Goal: Task Accomplishment & Management: Complete application form

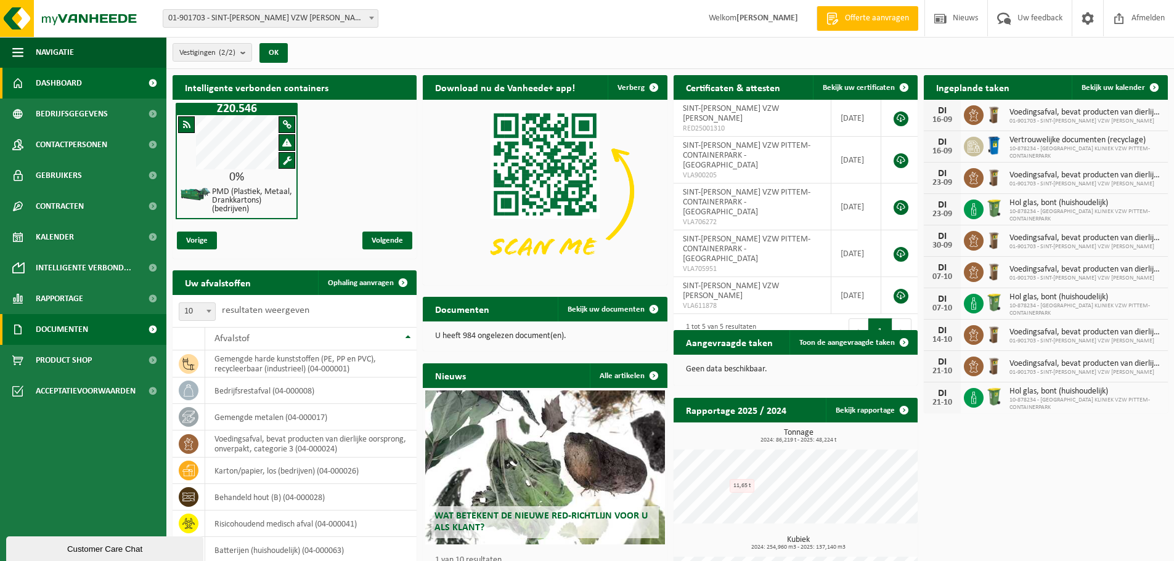
click at [67, 331] on span "Documenten" at bounding box center [62, 329] width 52 height 31
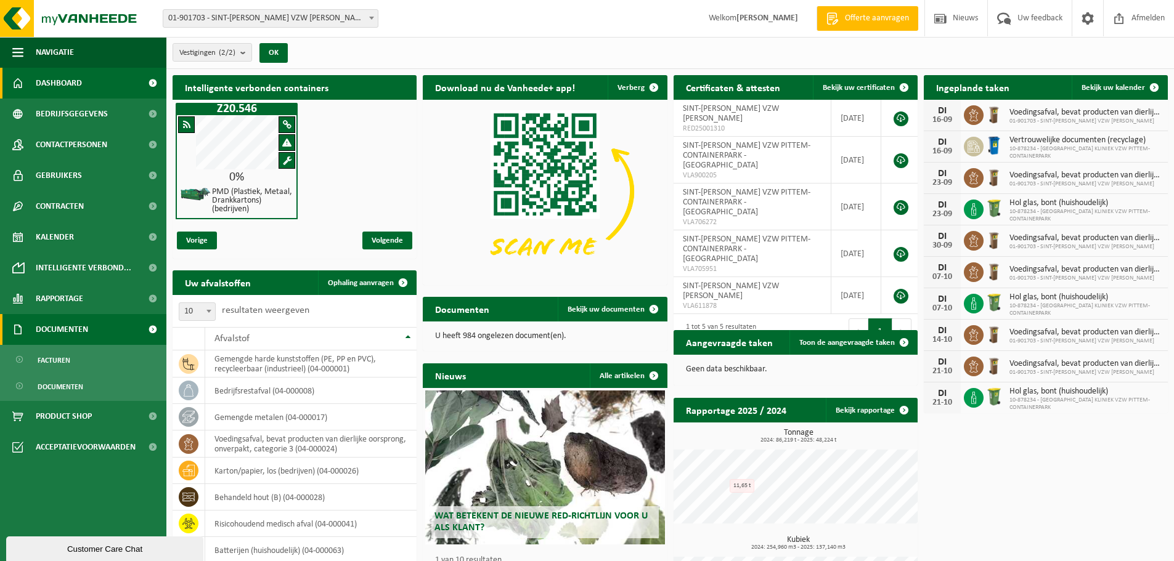
click at [147, 325] on span at bounding box center [153, 329] width 28 height 31
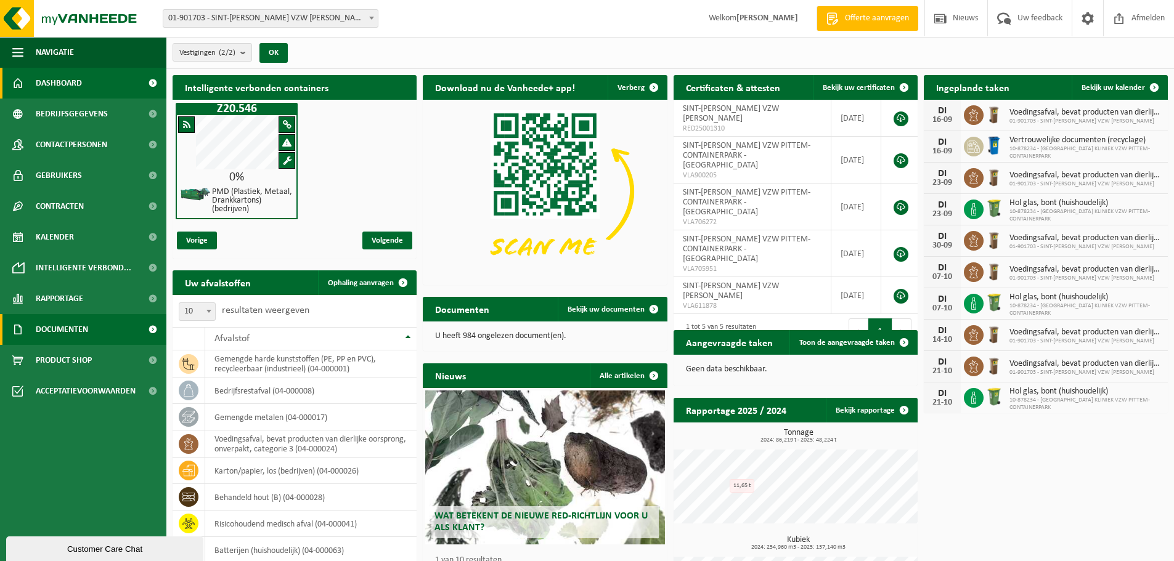
click at [152, 328] on span at bounding box center [153, 329] width 28 height 31
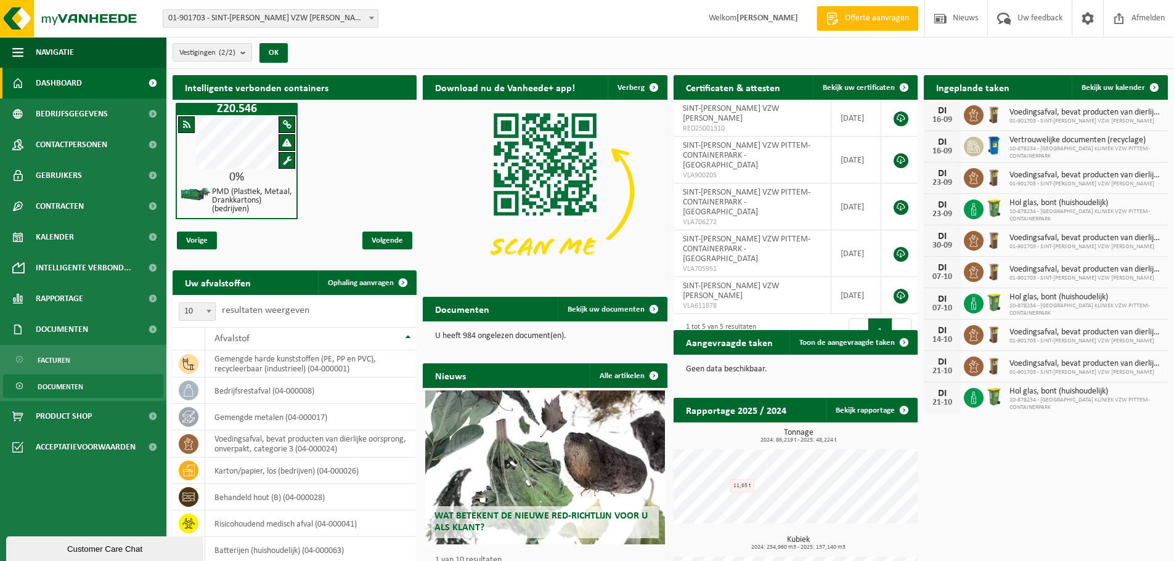
click at [68, 386] on span "Documenten" at bounding box center [61, 386] width 46 height 23
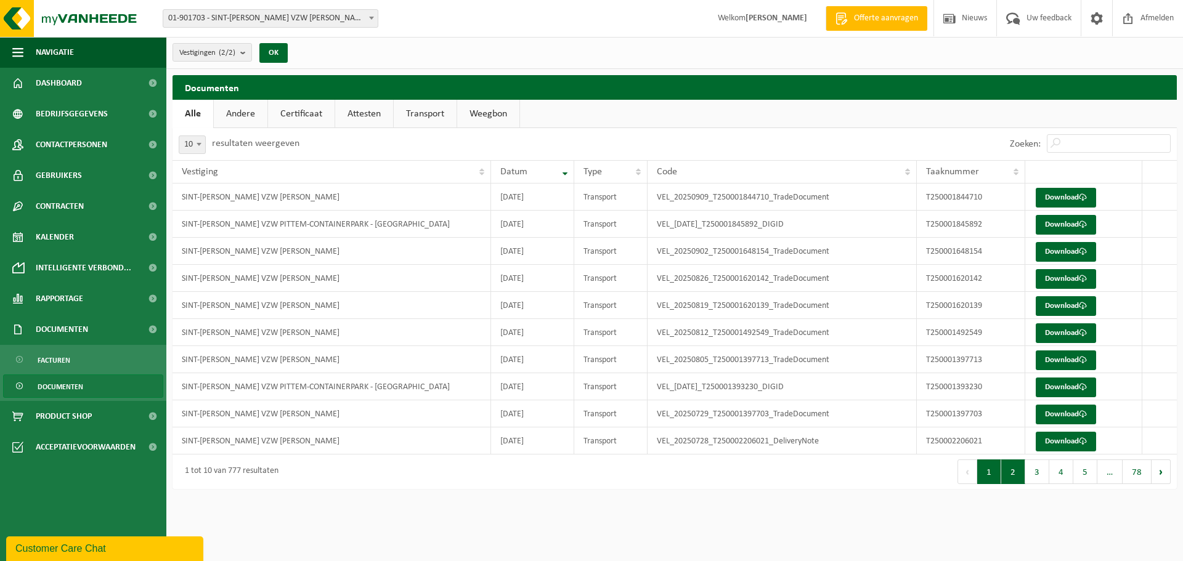
click at [1016, 470] on button "2" at bounding box center [1013, 472] width 24 height 25
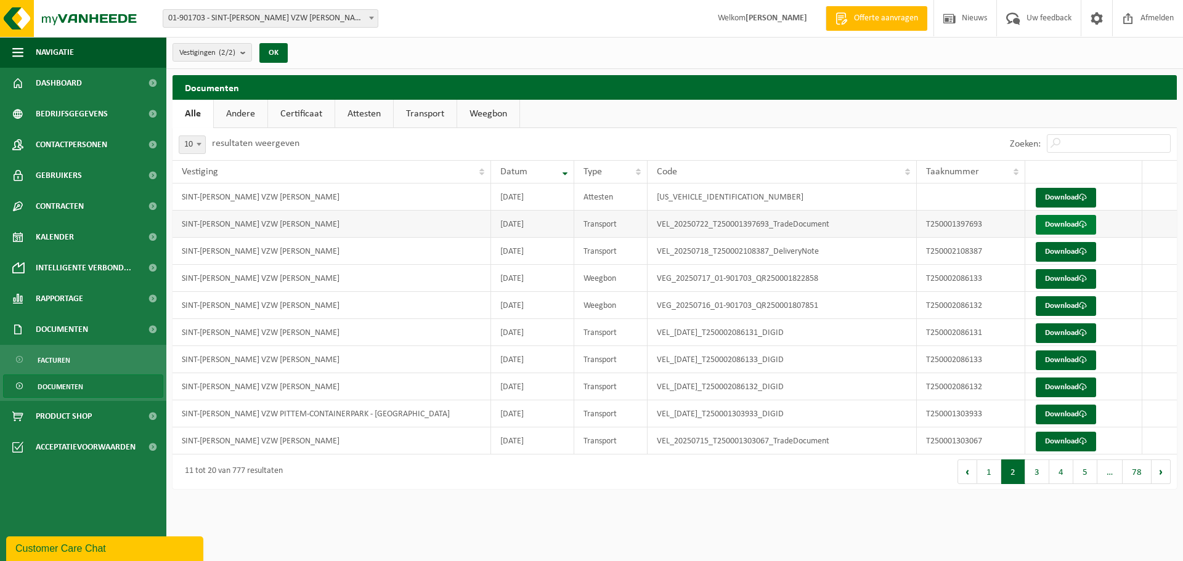
click at [1066, 227] on link "Download" at bounding box center [1066, 225] width 60 height 20
click at [48, 238] on span "Kalender" at bounding box center [55, 237] width 38 height 31
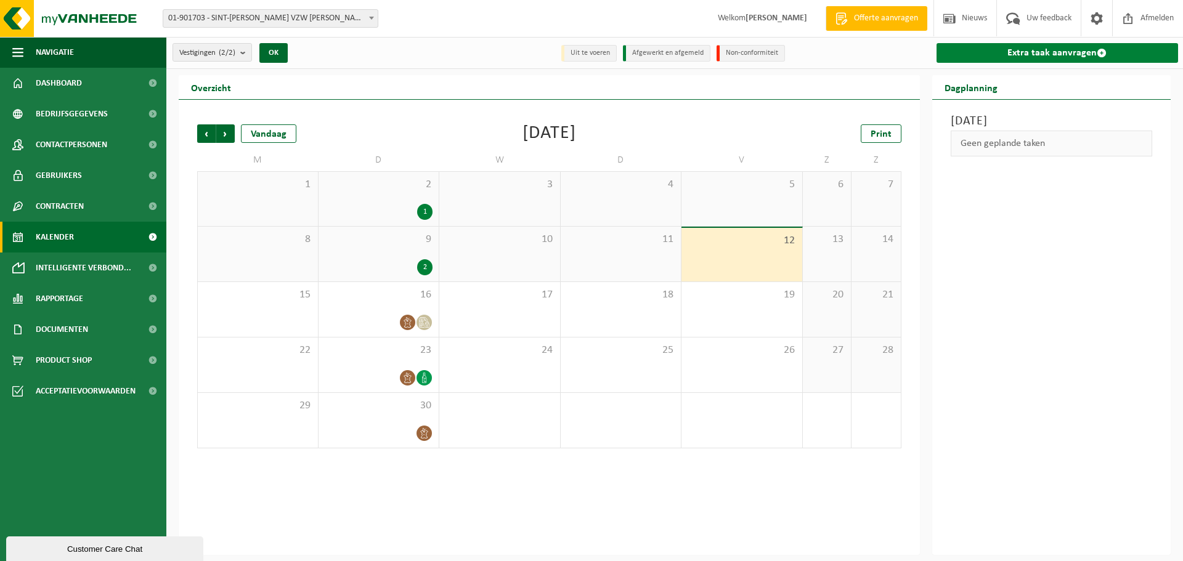
click at [1026, 51] on link "Extra taak aanvragen" at bounding box center [1057, 53] width 242 height 20
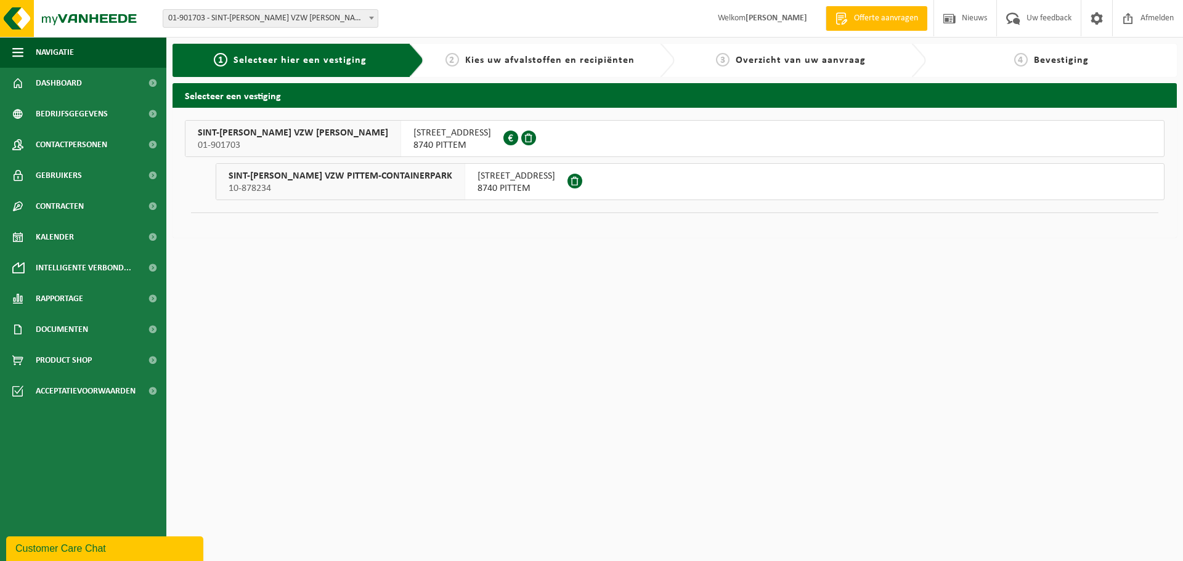
click at [299, 134] on span "SINT-JOZEF KLINIEK VZW PITTEM" at bounding box center [293, 133] width 190 height 12
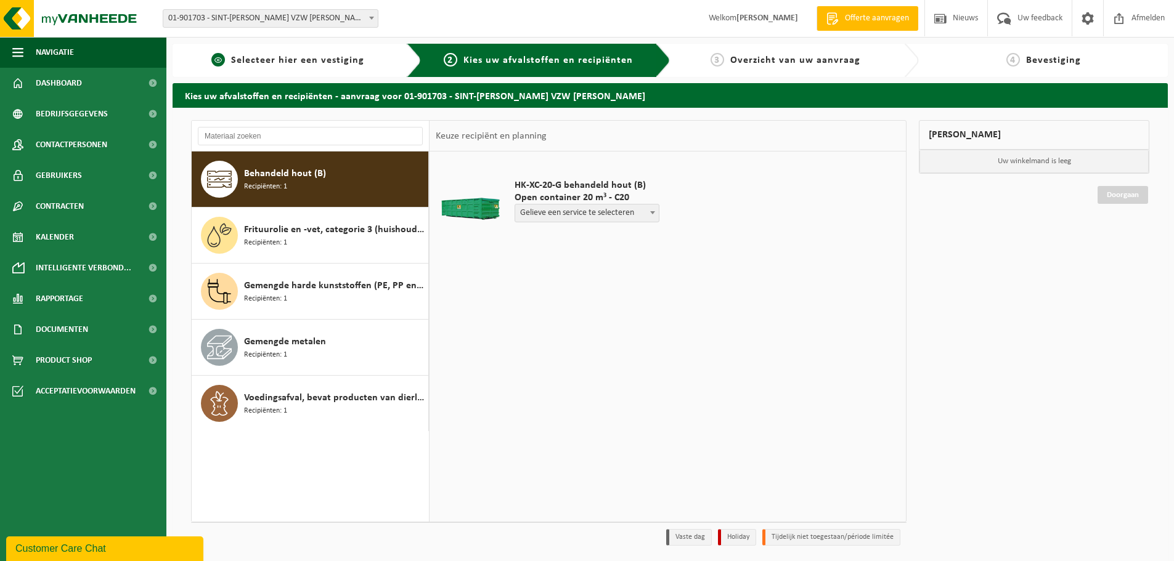
click at [233, 58] on span "Selecteer hier een vestiging" at bounding box center [297, 60] width 133 height 10
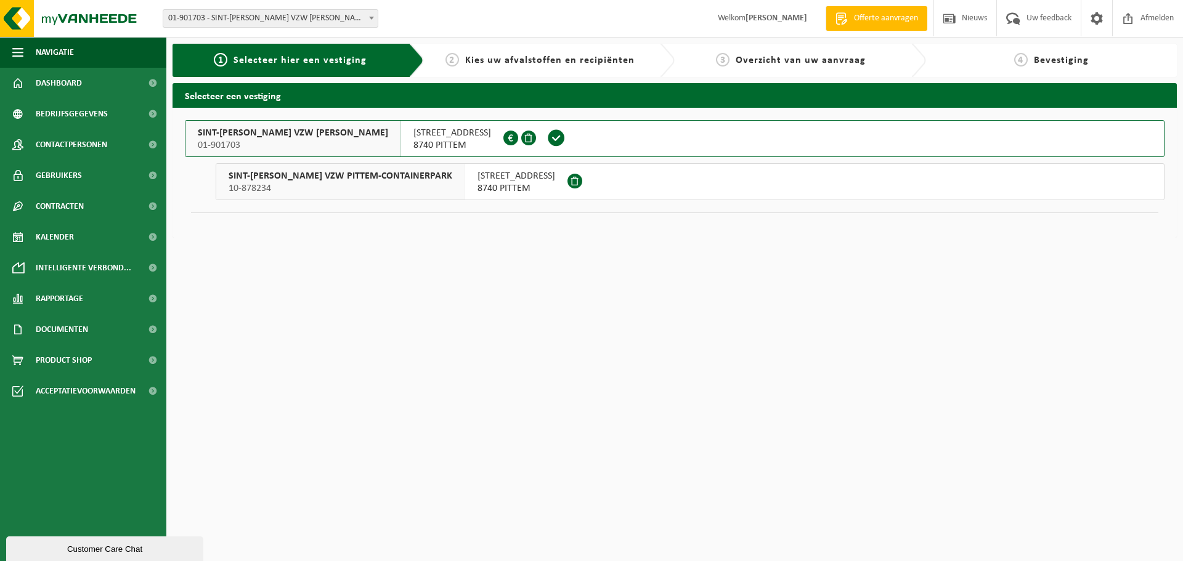
click at [314, 174] on span "SINT-[PERSON_NAME] VZW PITTEM-CONTAINERPARK" at bounding box center [341, 176] width 224 height 12
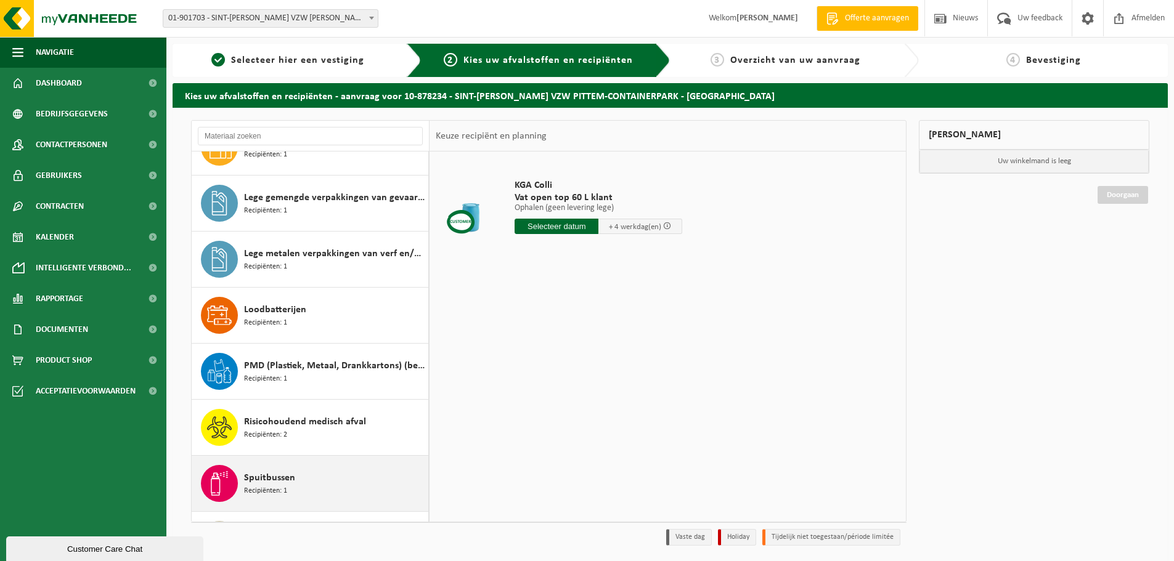
scroll to position [414, 0]
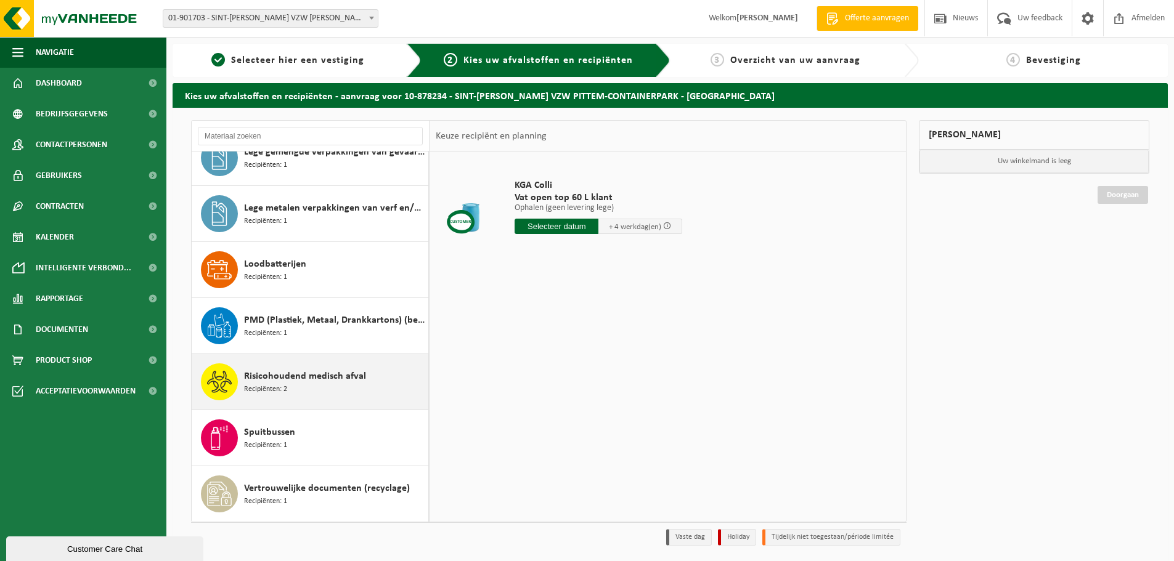
click at [320, 383] on span "Risicohoudend medisch afval" at bounding box center [305, 376] width 122 height 15
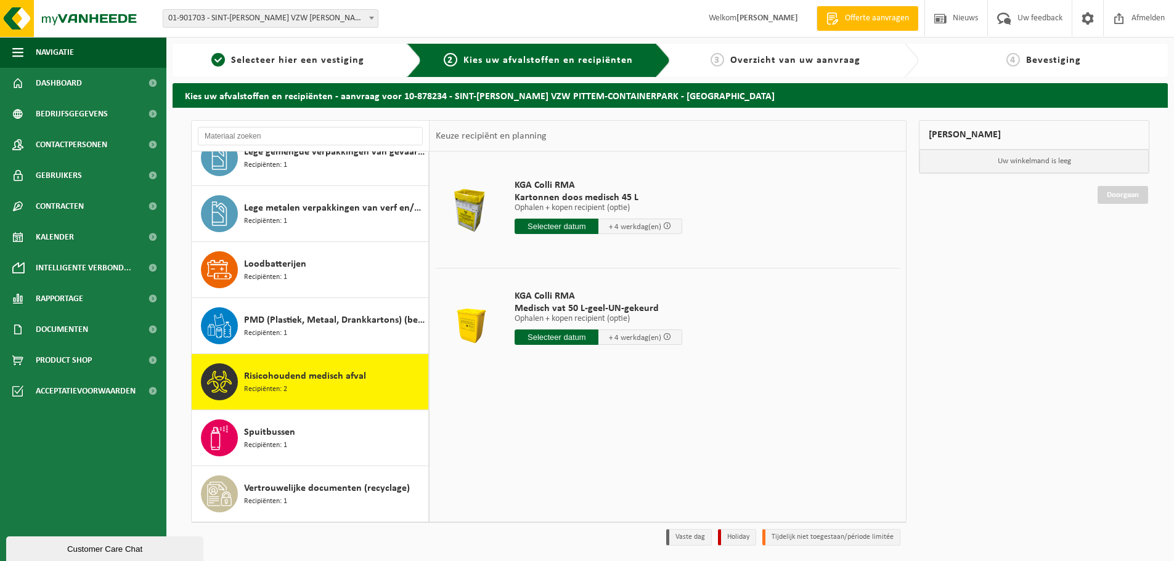
click at [574, 221] on input "text" at bounding box center [556, 226] width 84 height 15
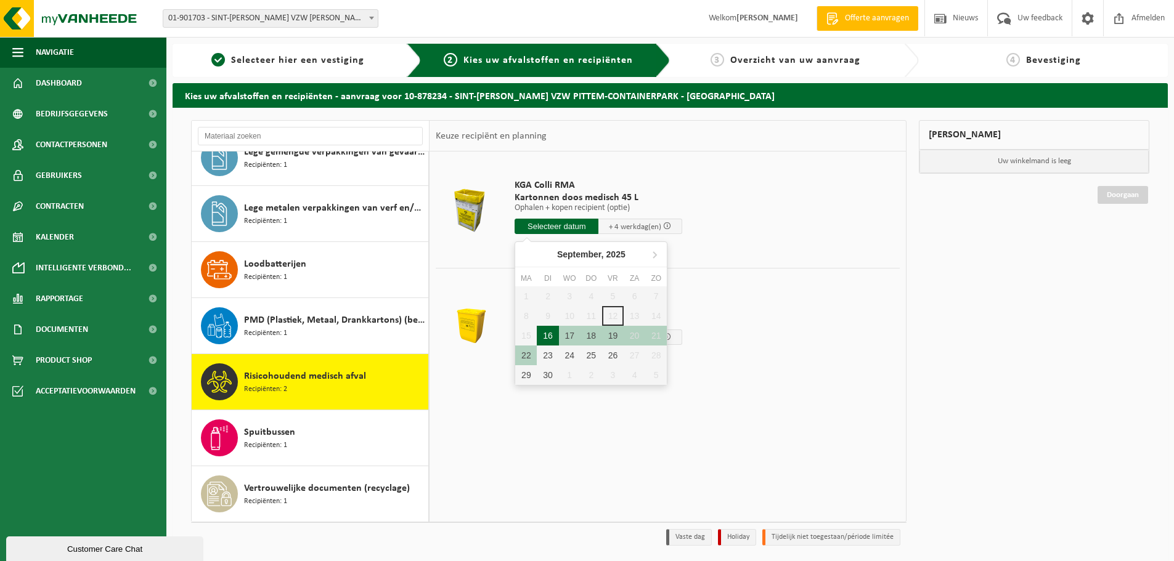
click at [554, 339] on div "16" at bounding box center [548, 336] width 22 height 20
type input "Van 2025-09-16"
type input "2025-09-16"
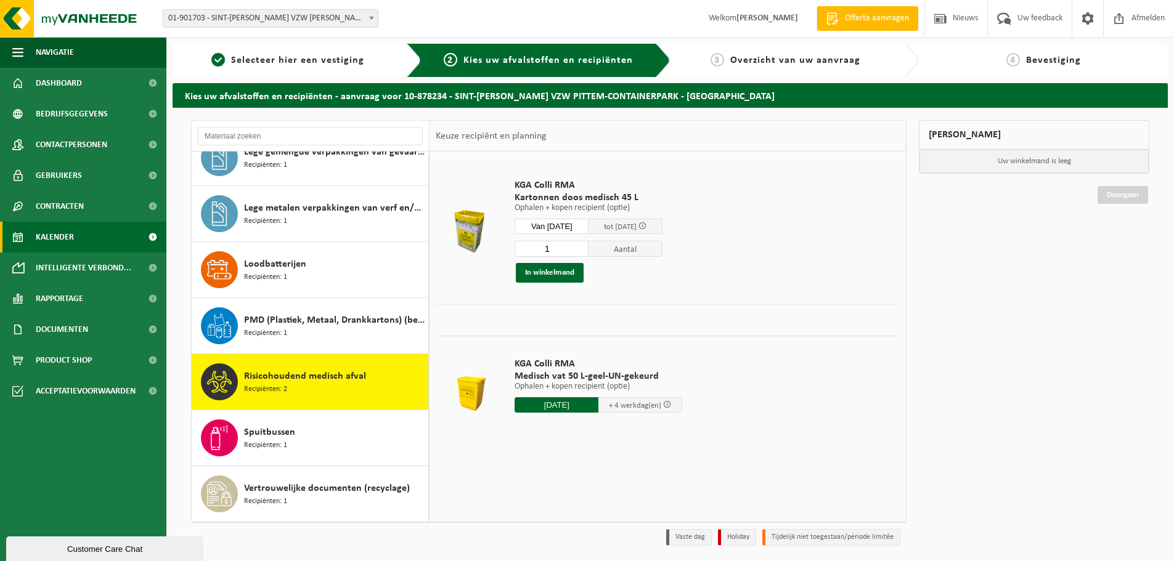
click at [59, 229] on span "Kalender" at bounding box center [55, 237] width 38 height 31
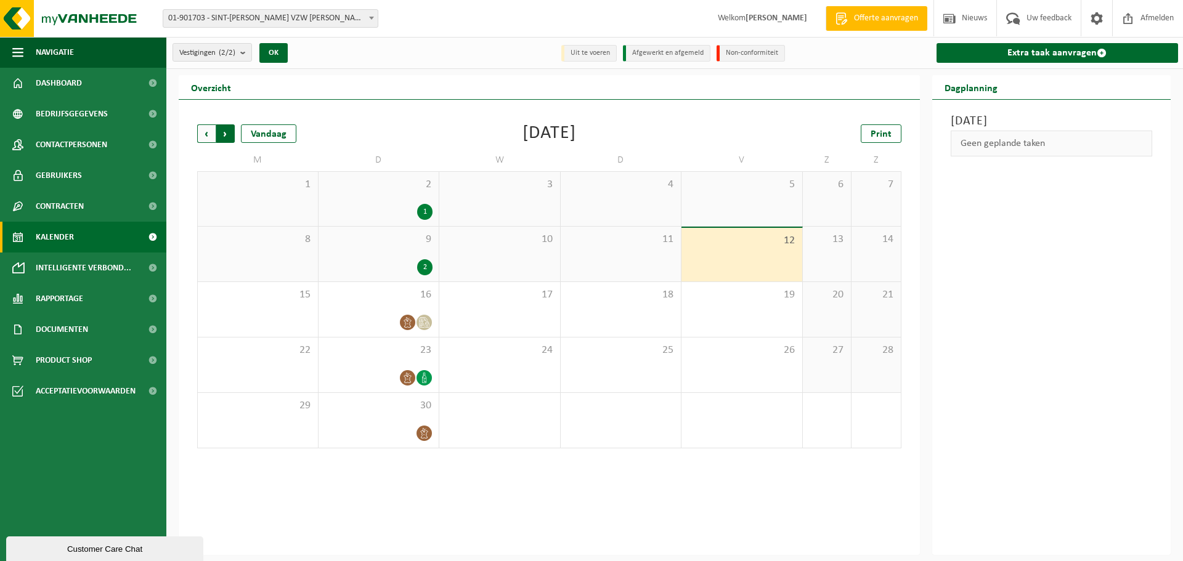
click at [208, 135] on span "Vorige" at bounding box center [206, 133] width 18 height 18
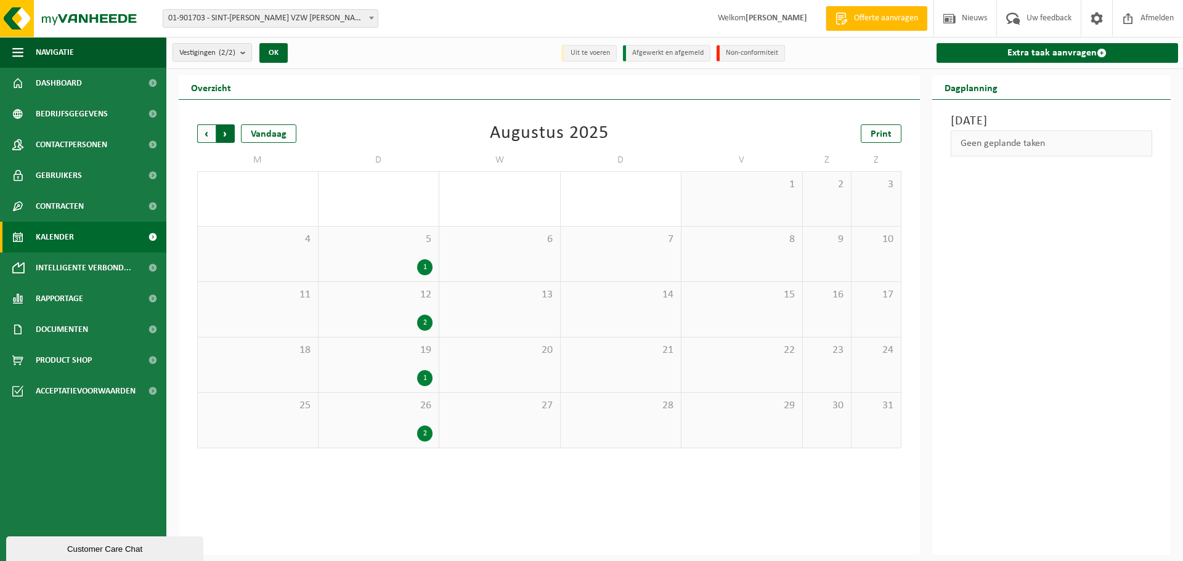
click at [201, 129] on span "Vorige" at bounding box center [206, 133] width 18 height 18
click at [541, 321] on div "3" at bounding box center [545, 323] width 15 height 16
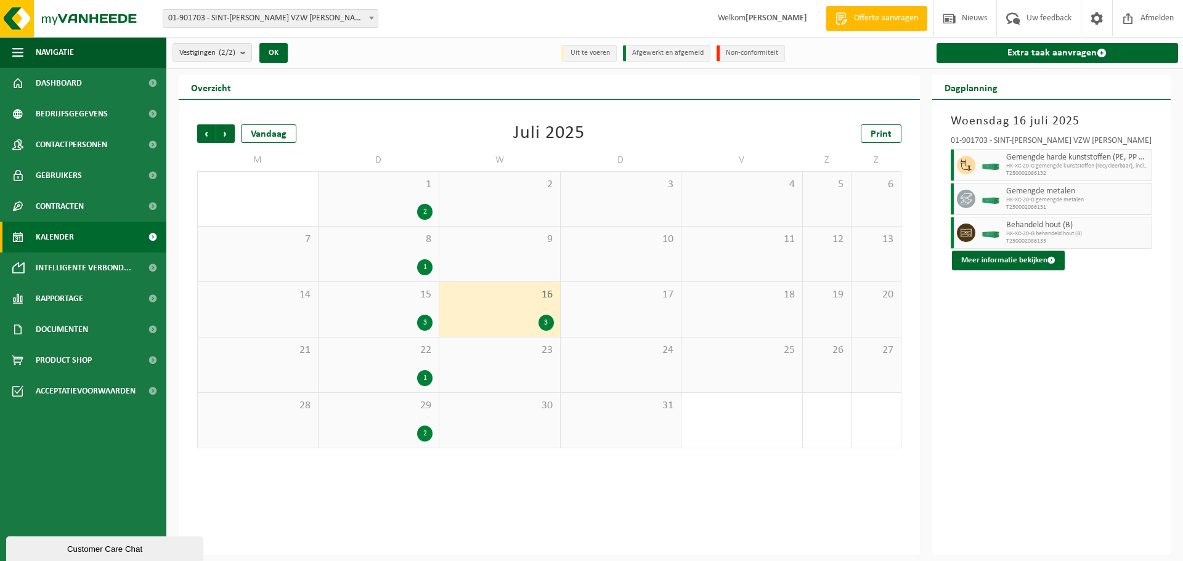
click at [415, 197] on div "1 2" at bounding box center [378, 199] width 121 height 54
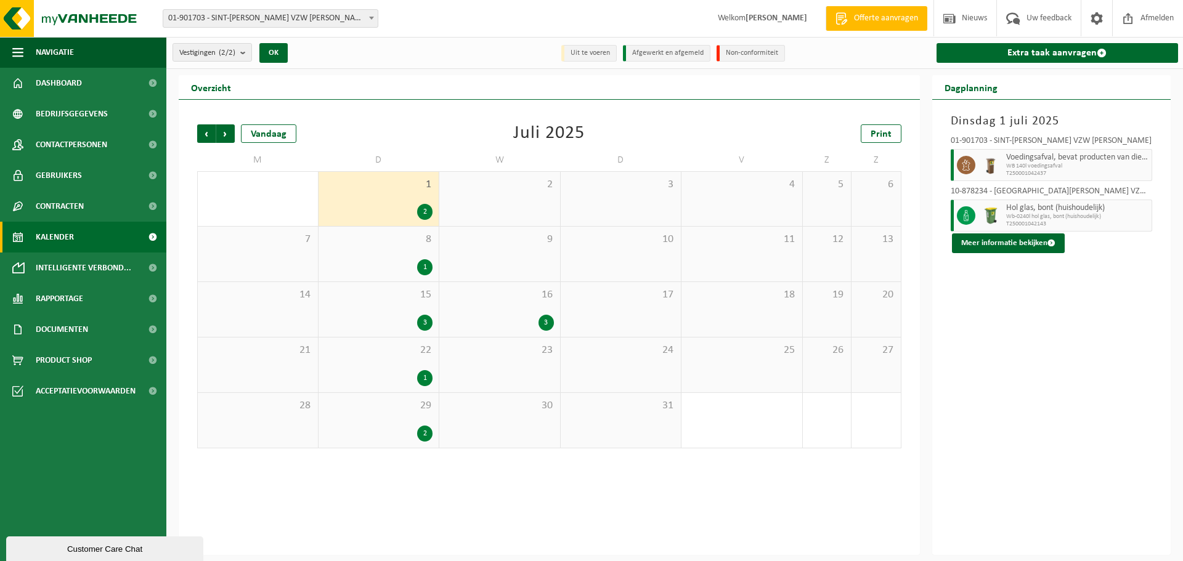
click at [422, 436] on div "2" at bounding box center [424, 434] width 15 height 16
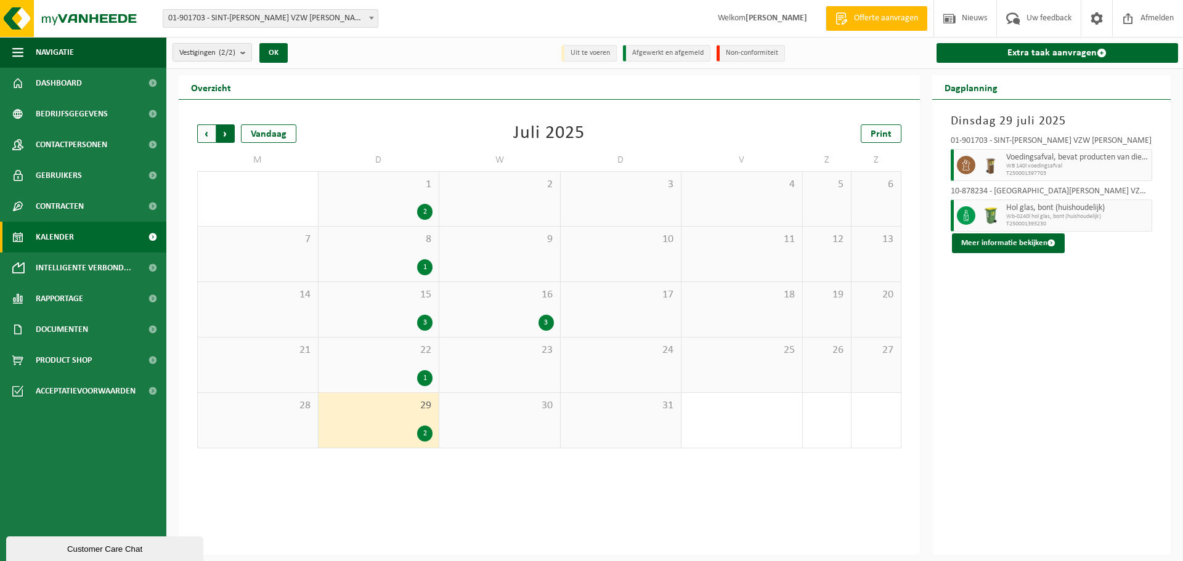
click at [209, 134] on span "Vorige" at bounding box center [206, 133] width 18 height 18
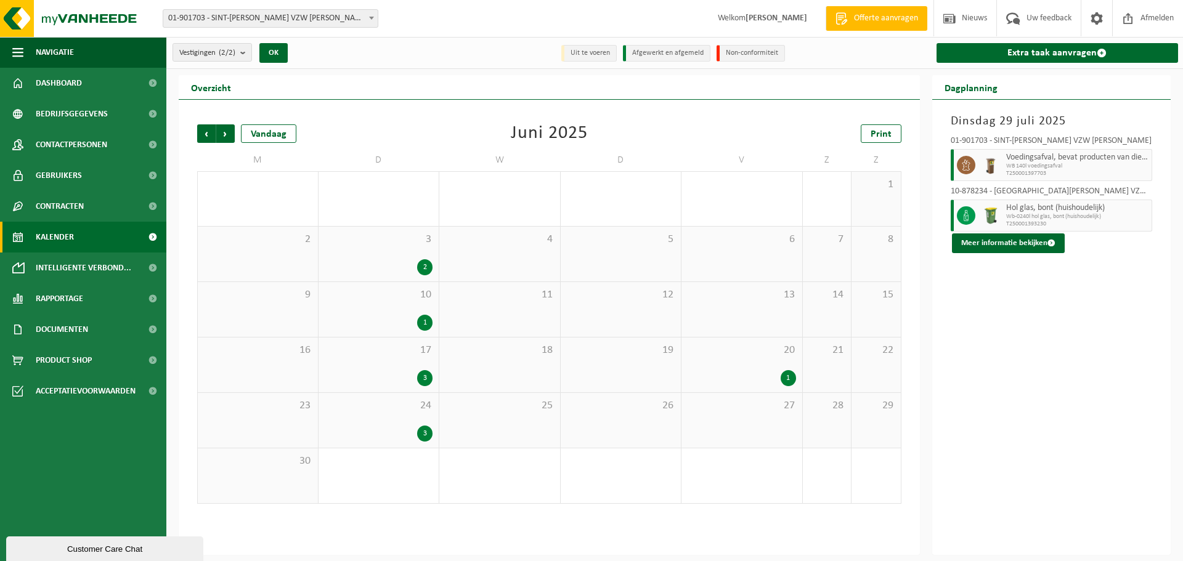
click at [790, 372] on div "1" at bounding box center [788, 378] width 15 height 16
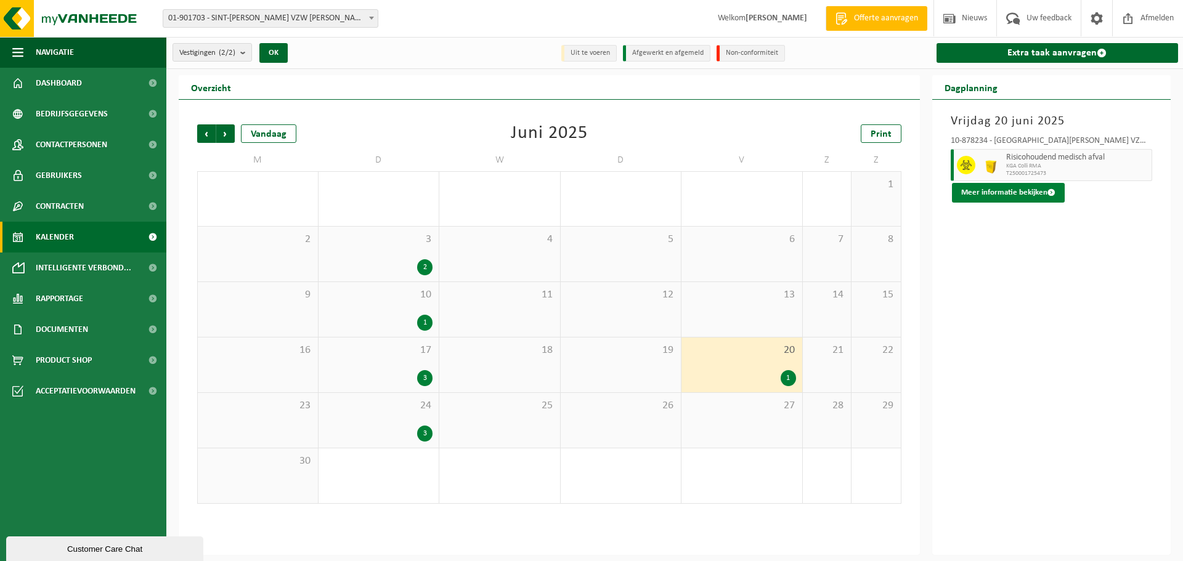
click at [1052, 192] on span at bounding box center [1051, 193] width 8 height 8
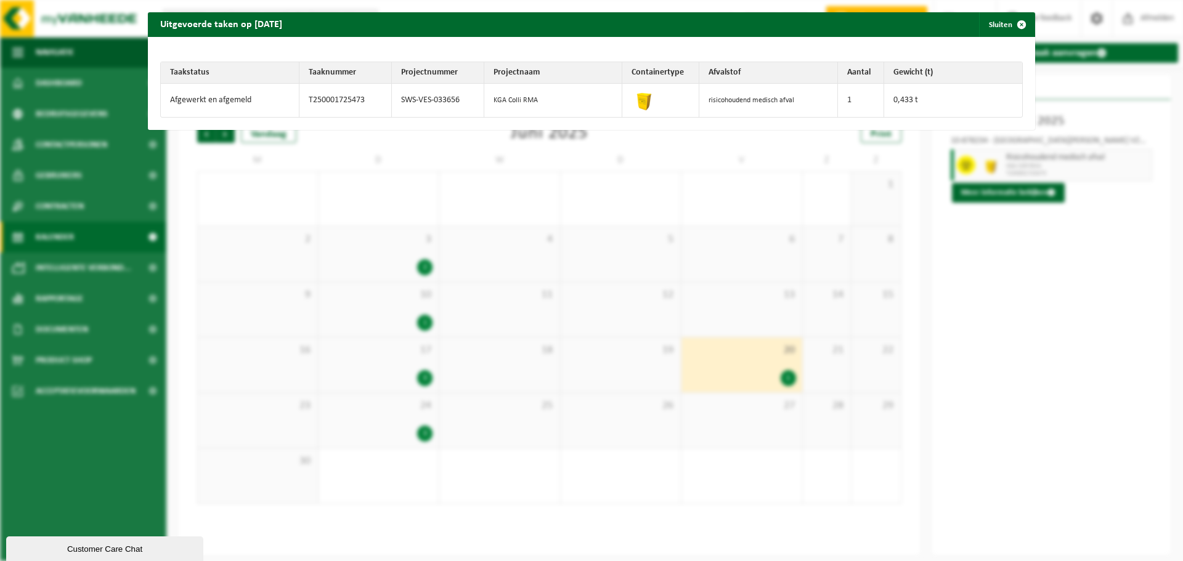
click at [641, 101] on img at bounding box center [643, 99] width 25 height 25
drag, startPoint x: 502, startPoint y: 100, endPoint x: 474, endPoint y: 97, distance: 28.4
click at [474, 97] on tr "Afgewerkt en afgemeld T250001725473 SWS-VES-033656 KGA Colli RMA risicohoudend …" at bounding box center [591, 100] width 861 height 33
click at [451, 94] on td "SWS-VES-033656" at bounding box center [438, 100] width 92 height 33
click at [222, 97] on td "Afgewerkt en afgemeld" at bounding box center [230, 100] width 139 height 33
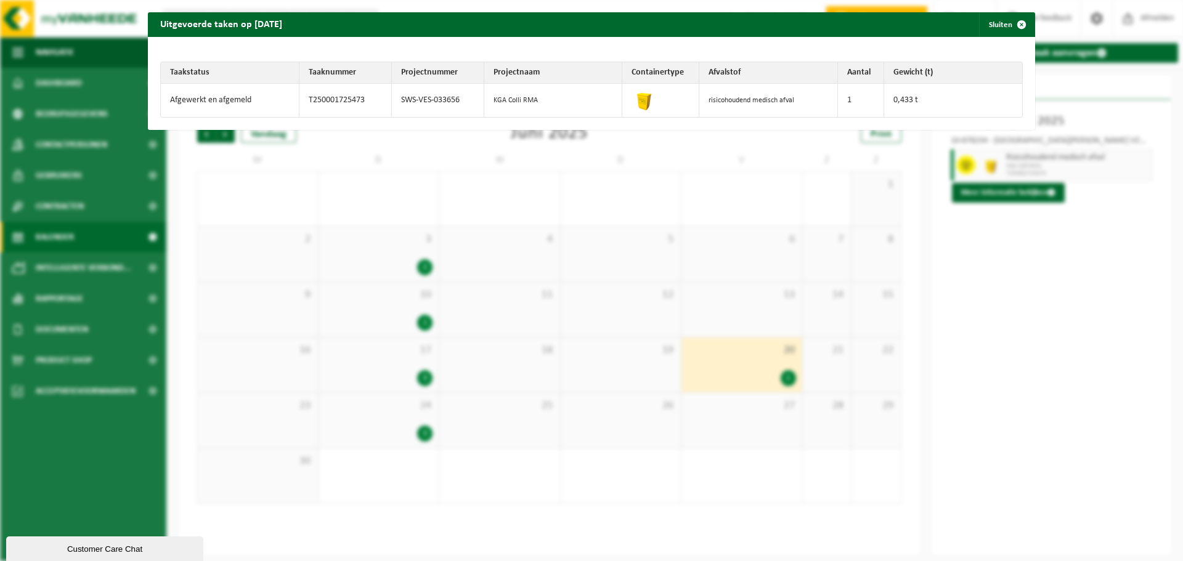
drag, startPoint x: 1012, startPoint y: 20, endPoint x: 1036, endPoint y: 54, distance: 41.4
click at [1012, 20] on span "button" at bounding box center [1021, 24] width 25 height 25
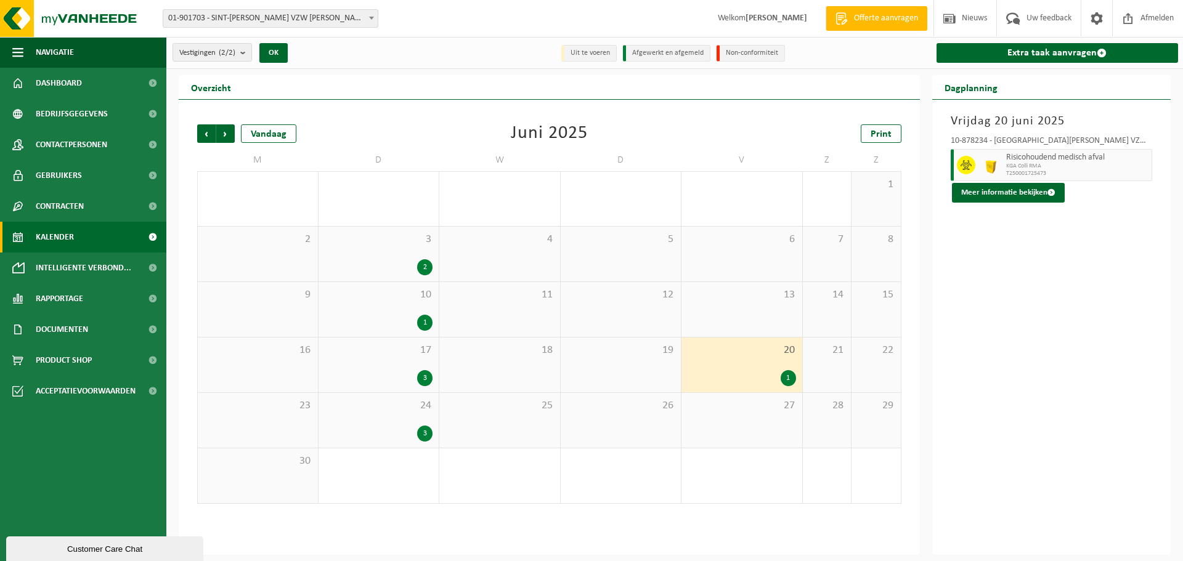
click at [986, 164] on img at bounding box center [990, 165] width 18 height 18
drag, startPoint x: 1021, startPoint y: 158, endPoint x: 1068, endPoint y: 158, distance: 46.2
click at [1022, 158] on span "Risicohoudend medisch afval" at bounding box center [1077, 158] width 143 height 10
drag, startPoint x: 971, startPoint y: 158, endPoint x: 968, endPoint y: 164, distance: 7.7
click at [971, 159] on span at bounding box center [966, 165] width 18 height 18
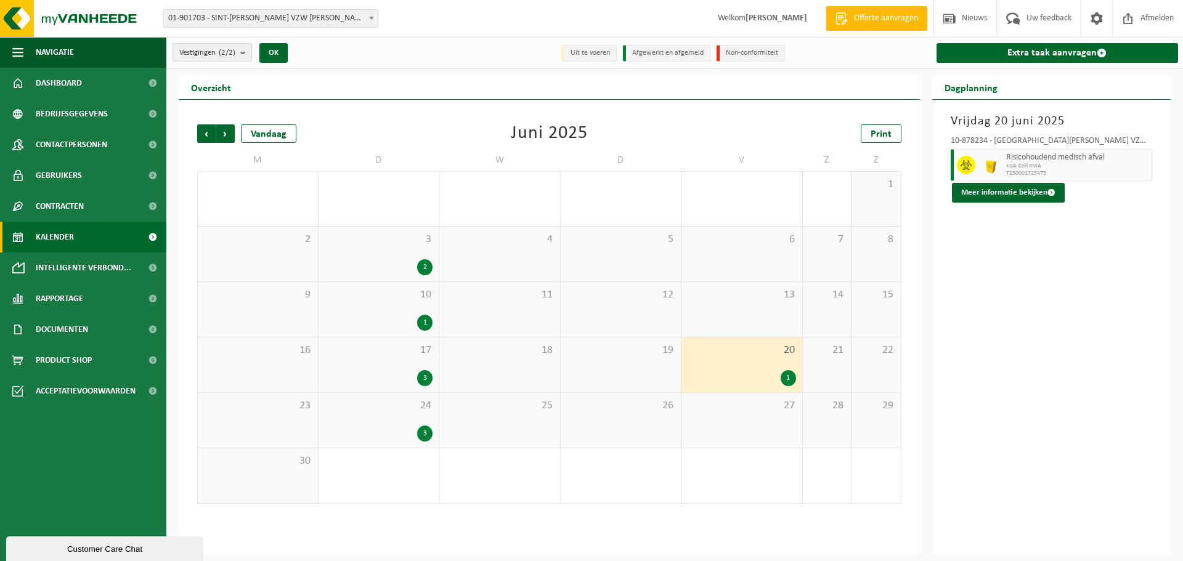
drag, startPoint x: 968, startPoint y: 165, endPoint x: 992, endPoint y: 177, distance: 27.0
click at [969, 168] on icon at bounding box center [965, 165] width 11 height 11
click at [1000, 187] on button "Meer informatie bekijken" at bounding box center [1008, 193] width 113 height 20
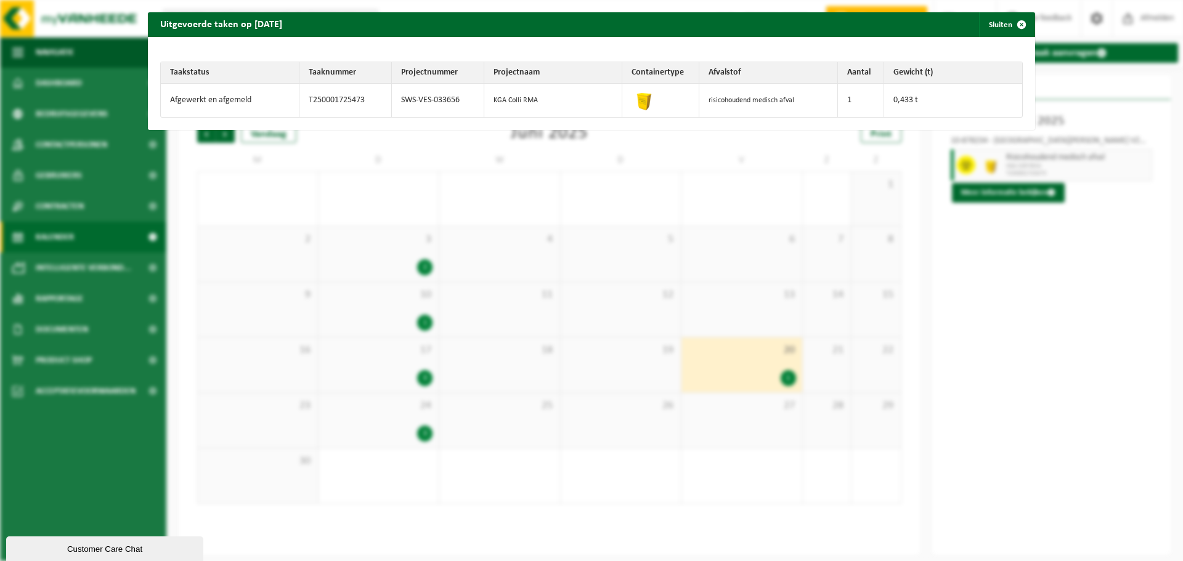
click at [996, 235] on div "Uitgevoerde taken op 2025-06-20 Sluiten Taakstatus Taaknummer Projectnummer Pro…" at bounding box center [591, 280] width 1183 height 561
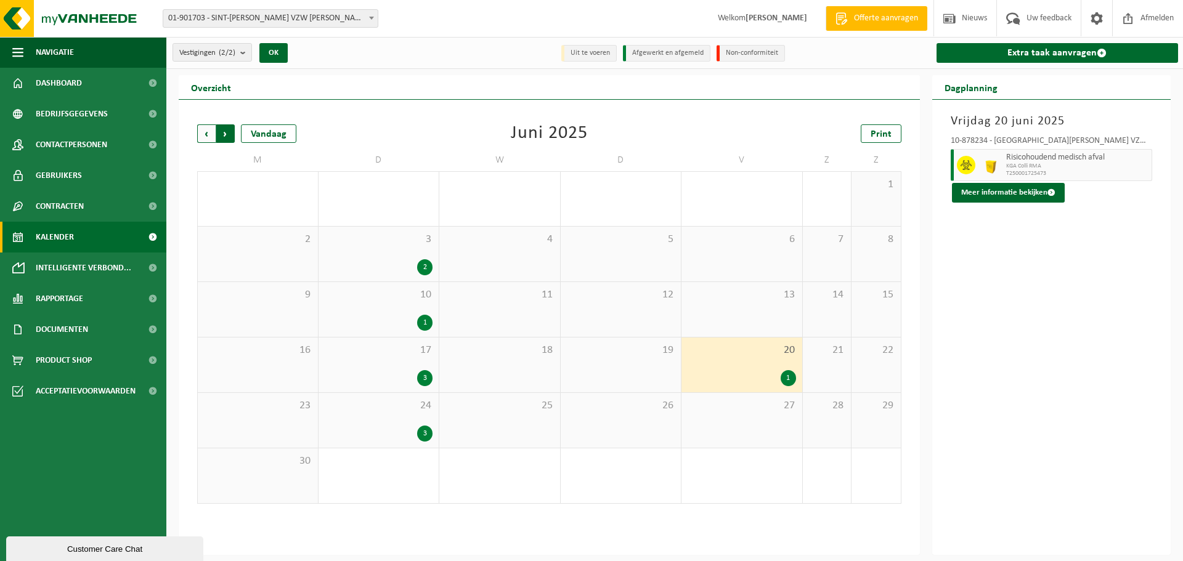
click at [202, 133] on span "Vorige" at bounding box center [206, 133] width 18 height 18
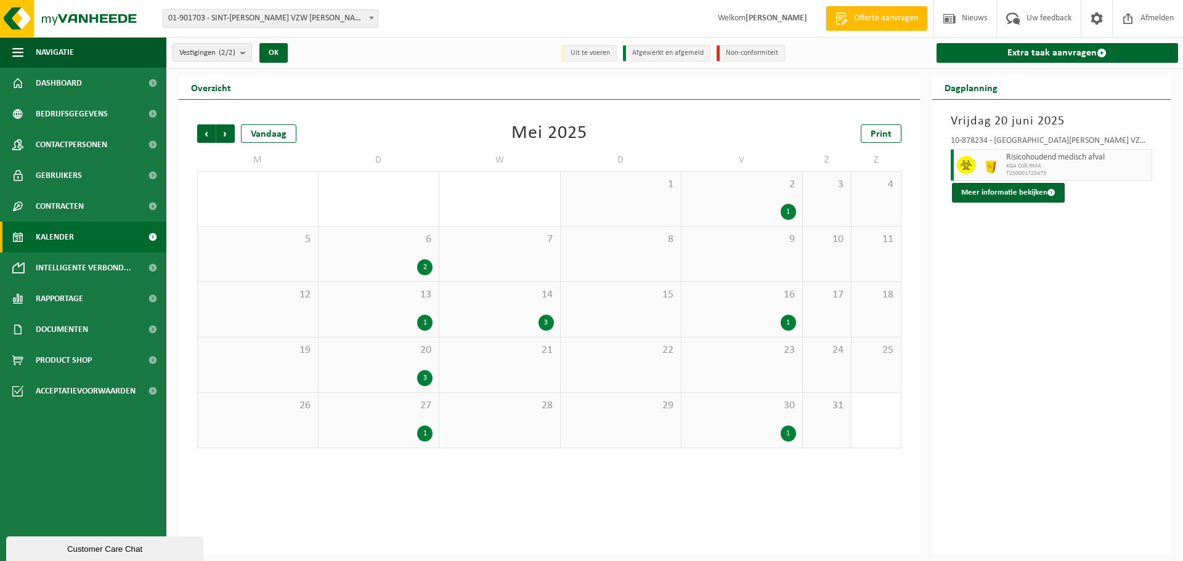
click at [790, 211] on div "1" at bounding box center [788, 212] width 15 height 16
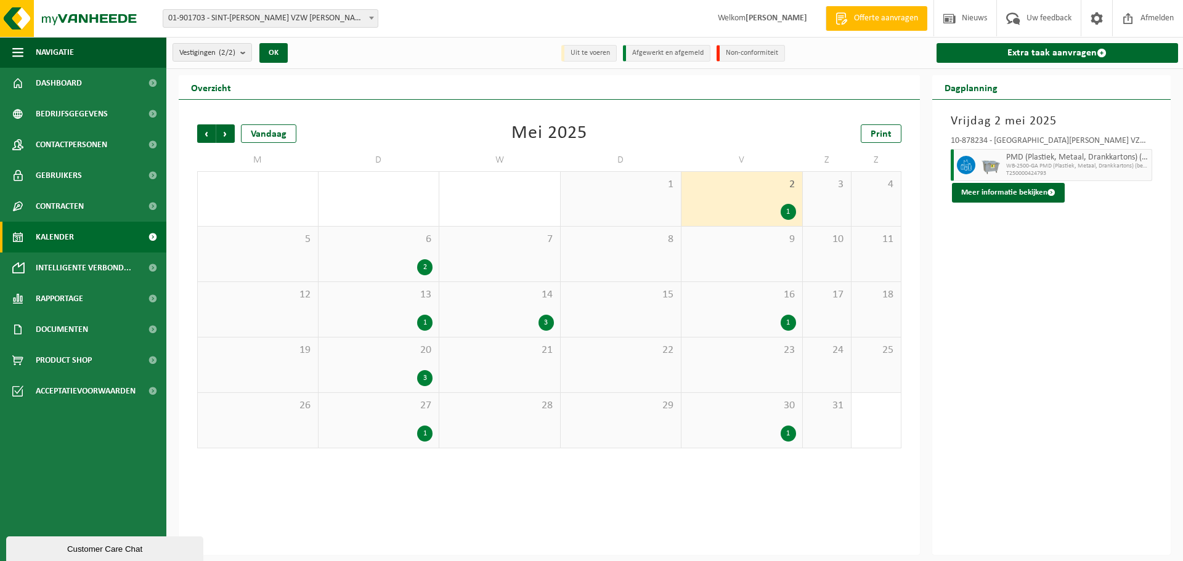
click at [792, 326] on div "1" at bounding box center [788, 323] width 15 height 16
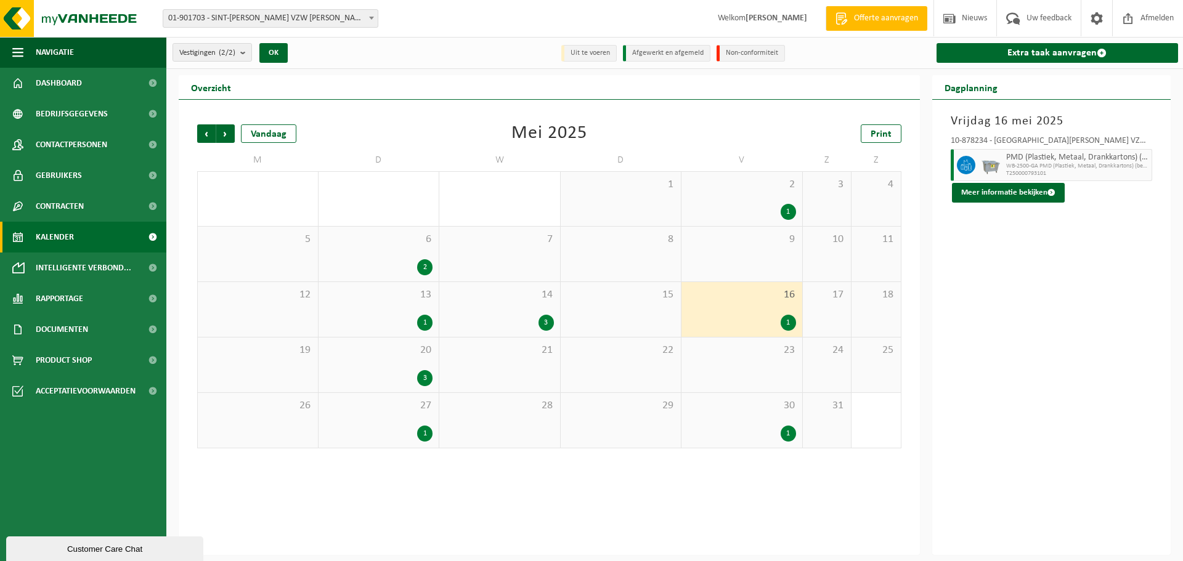
click at [790, 439] on div "1" at bounding box center [788, 434] width 15 height 16
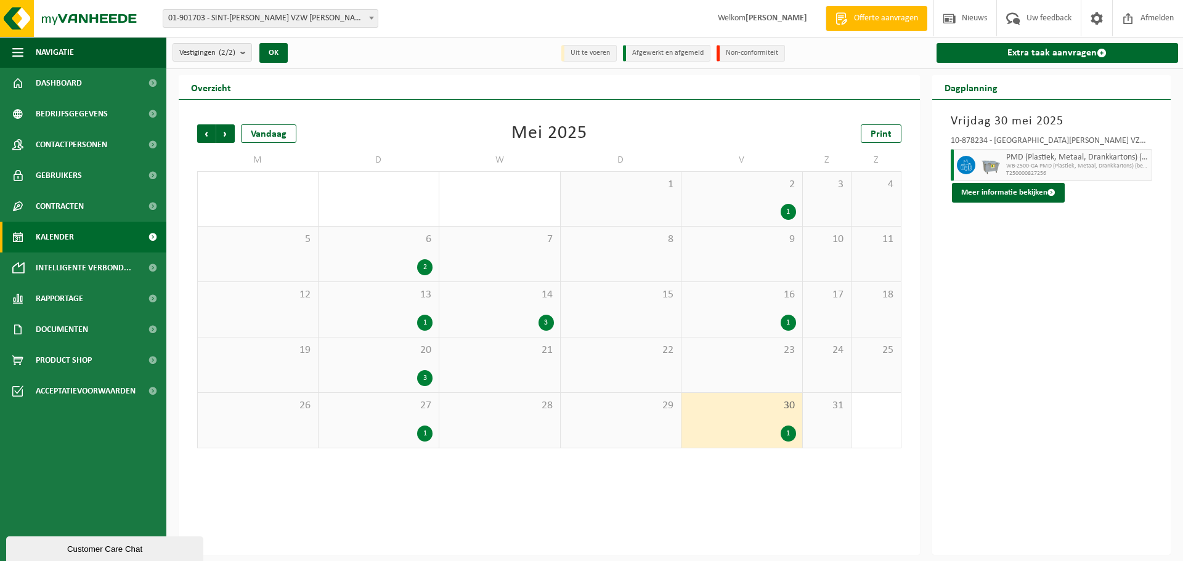
click at [785, 430] on div "1" at bounding box center [788, 434] width 15 height 16
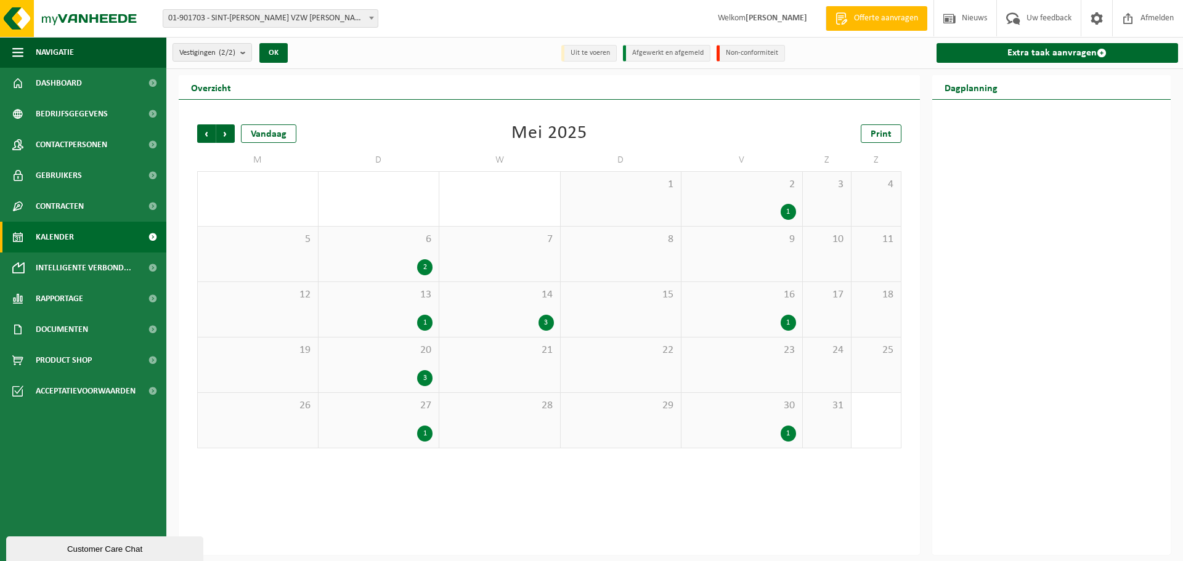
click at [548, 323] on div "3" at bounding box center [545, 323] width 15 height 16
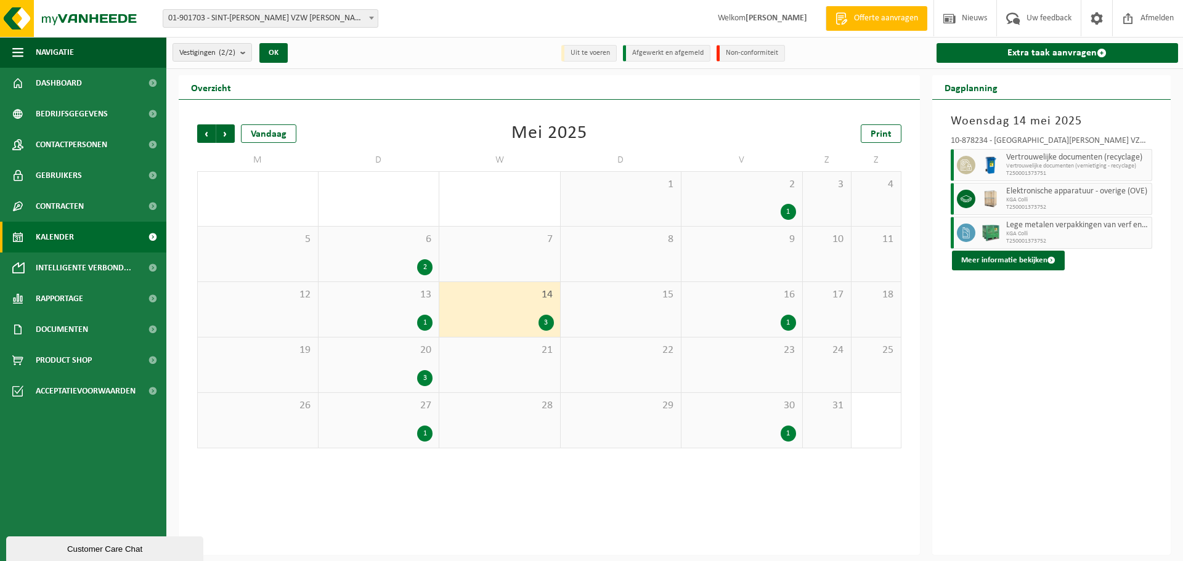
click at [787, 433] on div "1" at bounding box center [788, 434] width 15 height 16
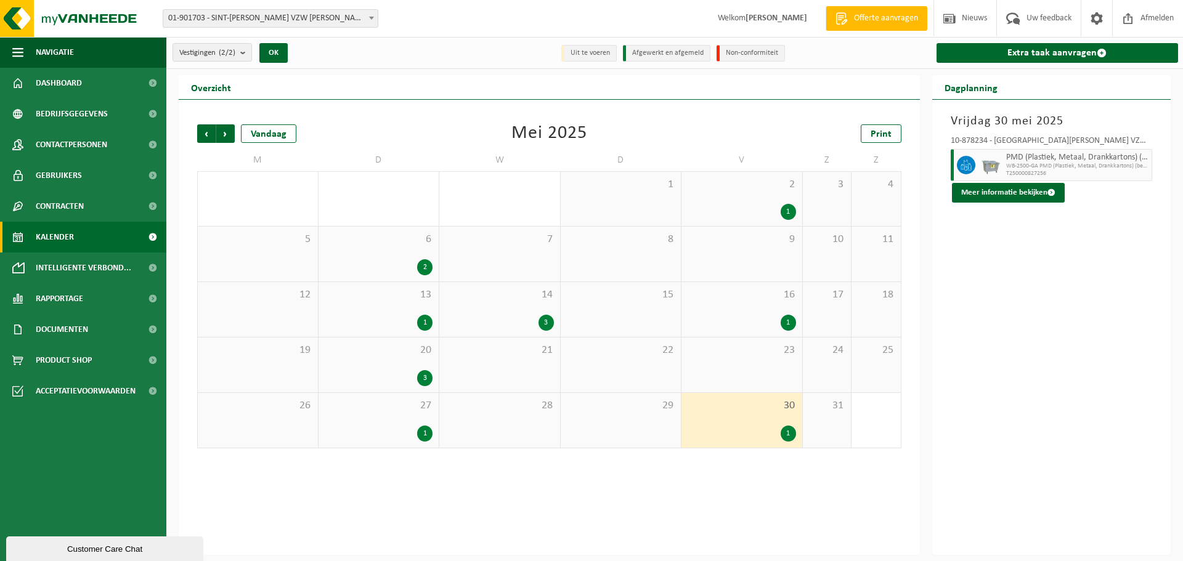
click at [429, 373] on div "3" at bounding box center [424, 378] width 15 height 16
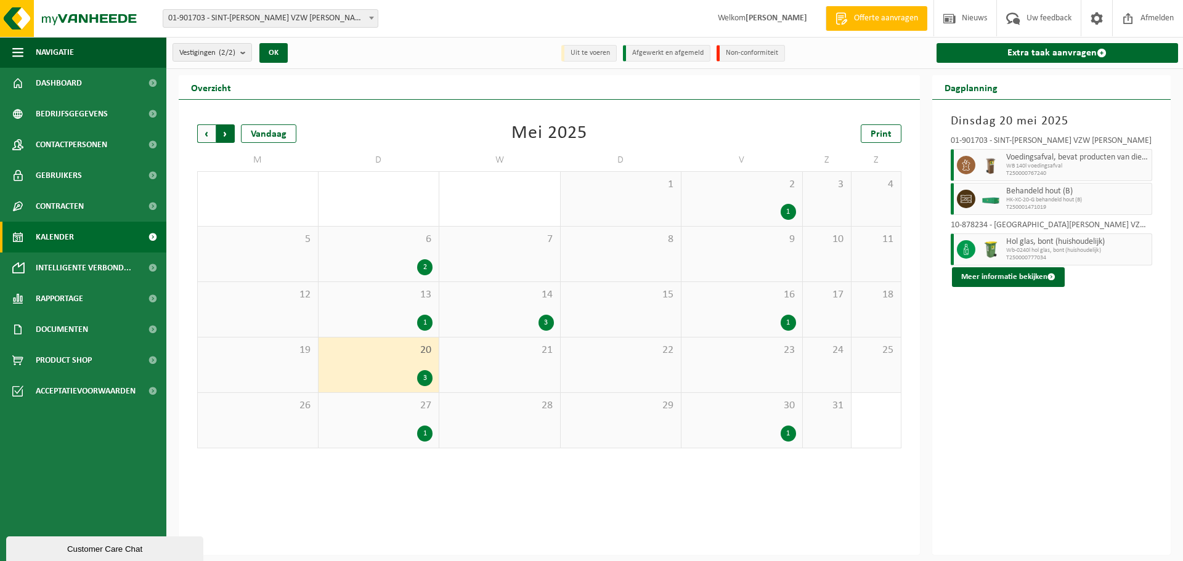
click at [203, 131] on span "Vorige" at bounding box center [206, 133] width 18 height 18
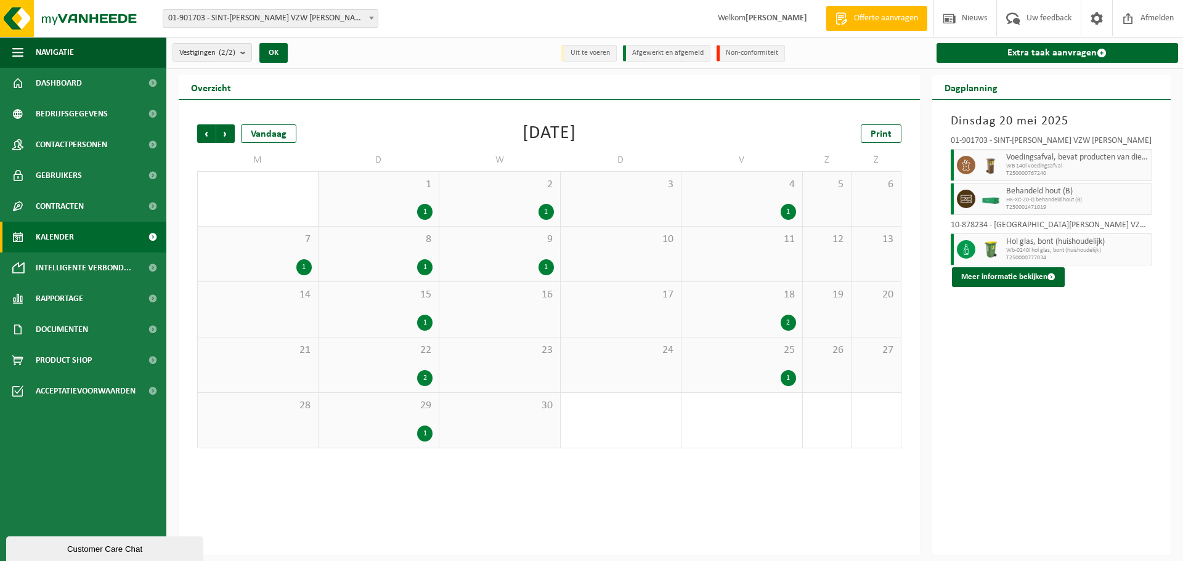
click at [787, 214] on div "1" at bounding box center [788, 212] width 15 height 16
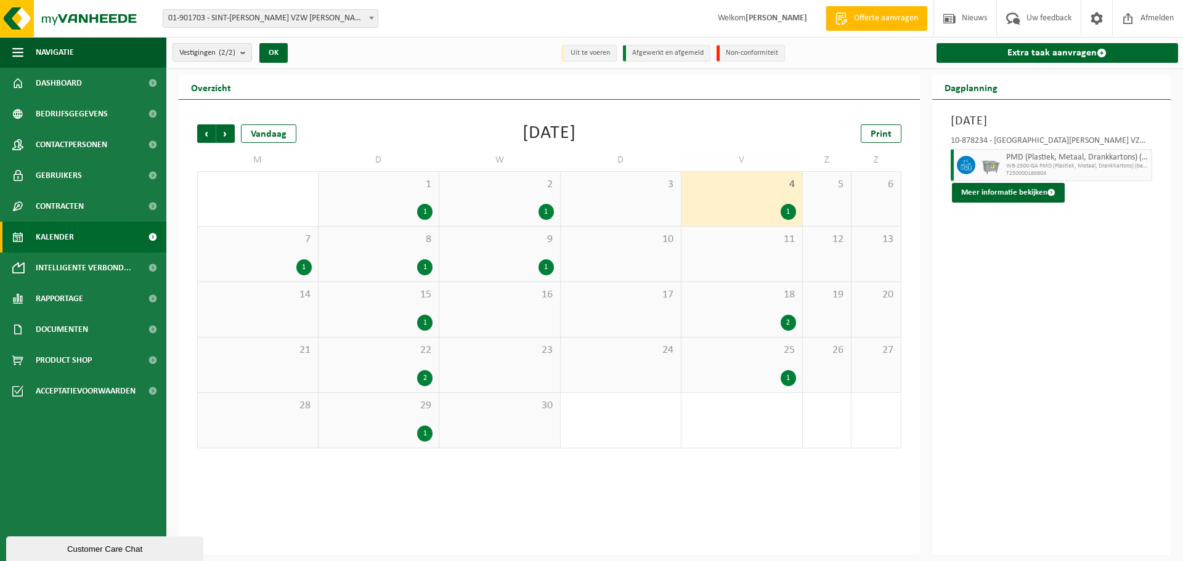
click at [787, 322] on div "2" at bounding box center [788, 323] width 15 height 16
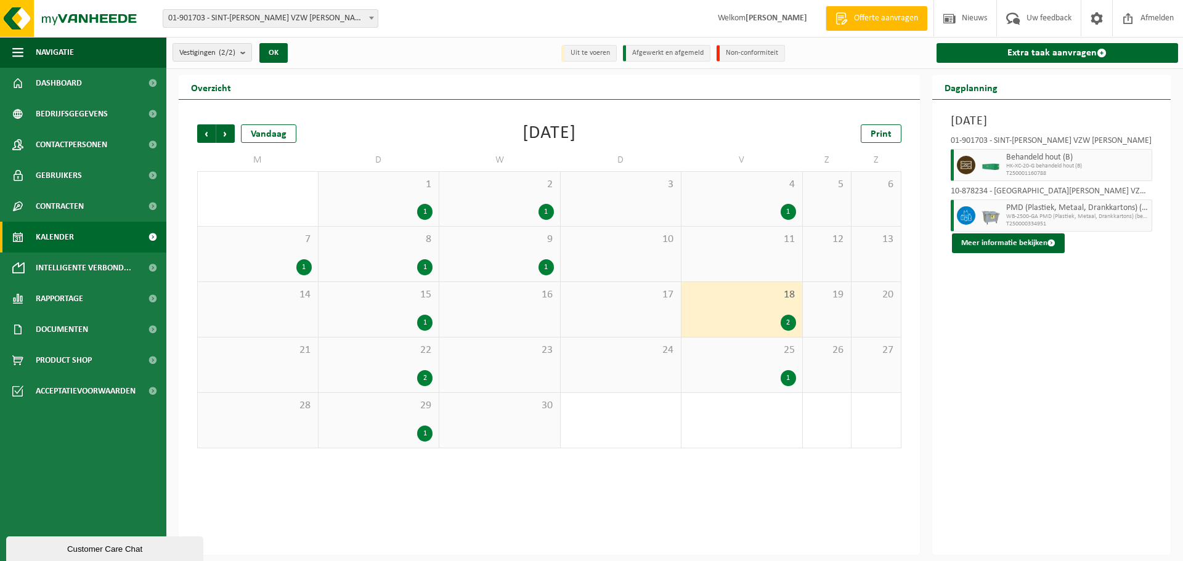
click at [794, 374] on div "1" at bounding box center [788, 378] width 15 height 16
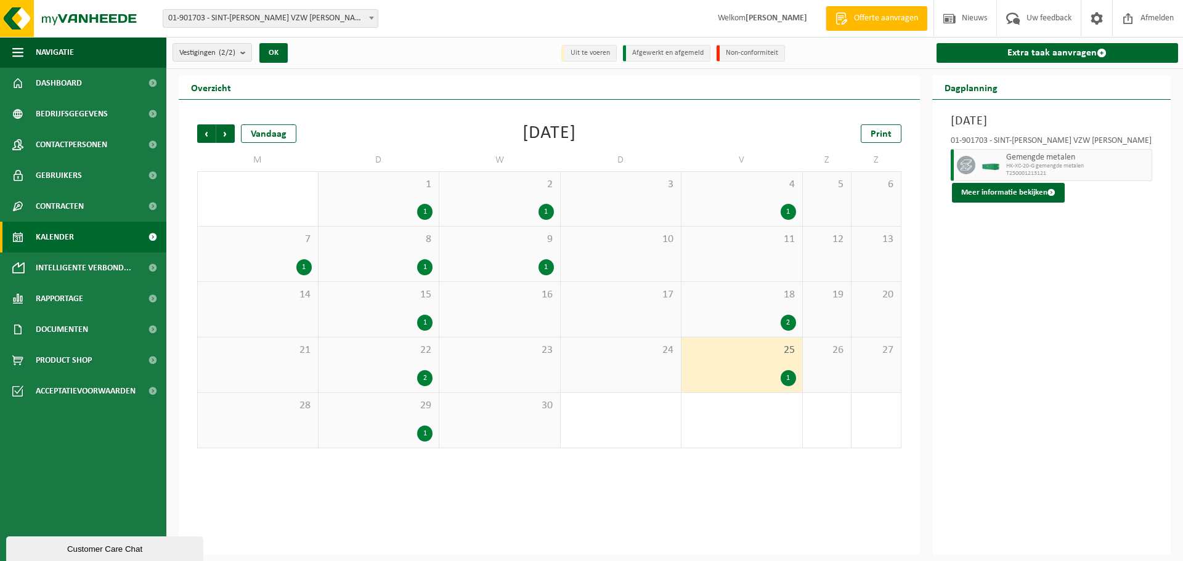
click at [550, 266] on div "1" at bounding box center [545, 267] width 15 height 16
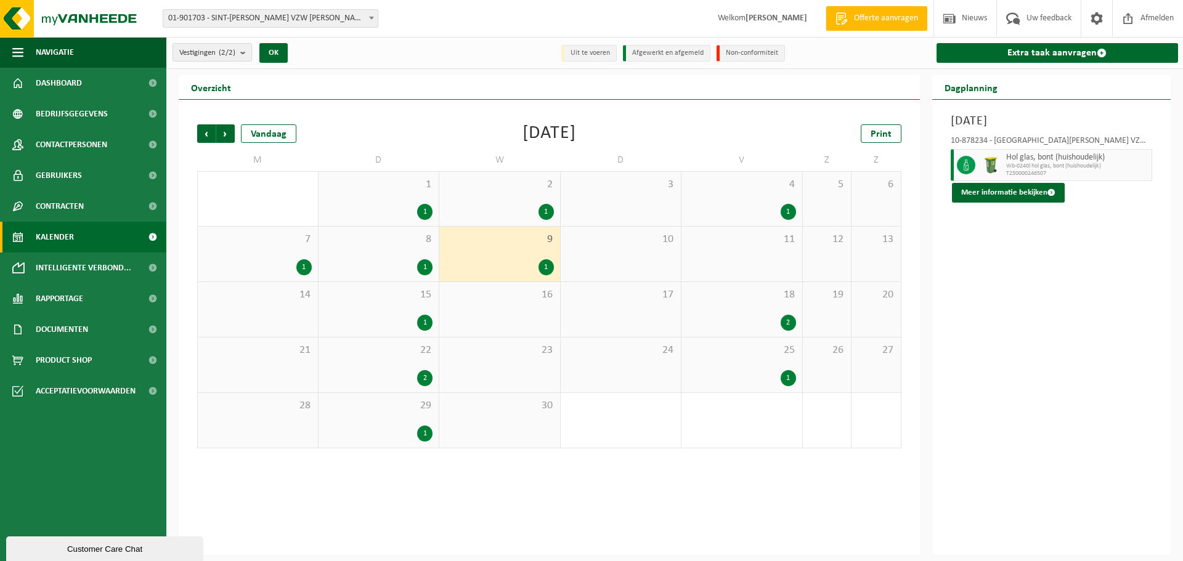
click at [549, 191] on div "2 1" at bounding box center [499, 199] width 121 height 54
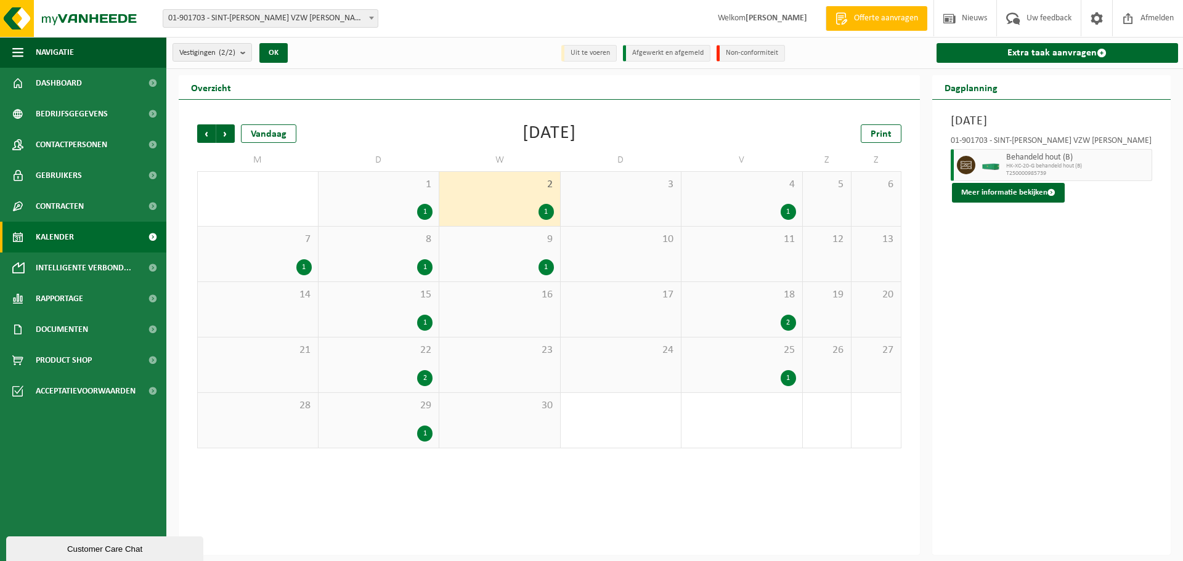
click at [312, 258] on div "7 1" at bounding box center [258, 254] width 120 height 55
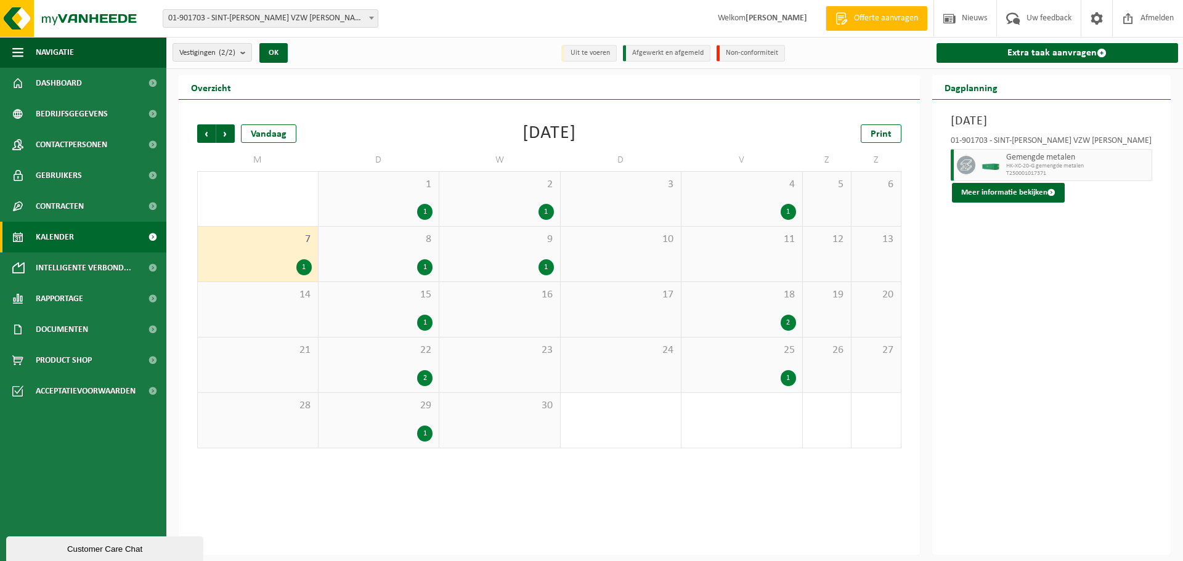
click at [423, 209] on div "1" at bounding box center [424, 212] width 15 height 16
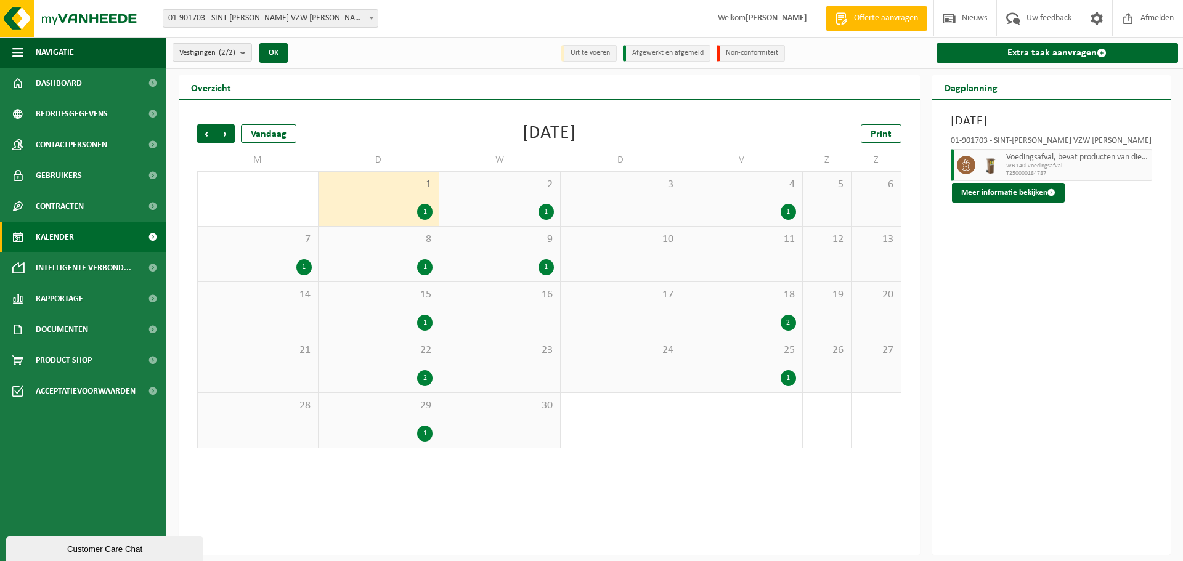
click at [426, 264] on div "1" at bounding box center [424, 267] width 15 height 16
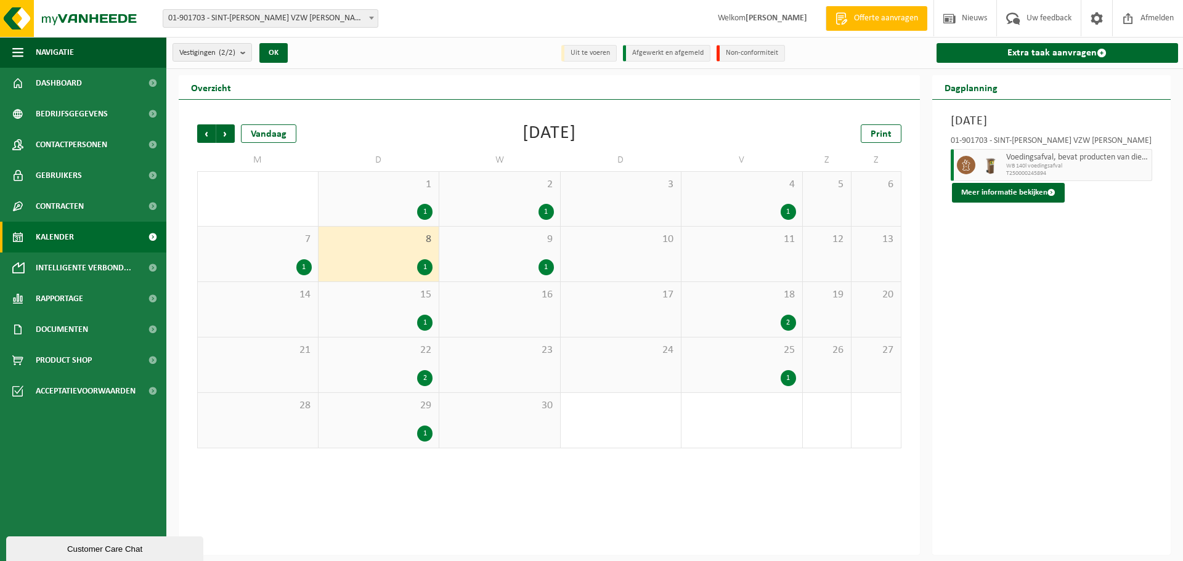
click at [423, 328] on div "1" at bounding box center [424, 323] width 15 height 16
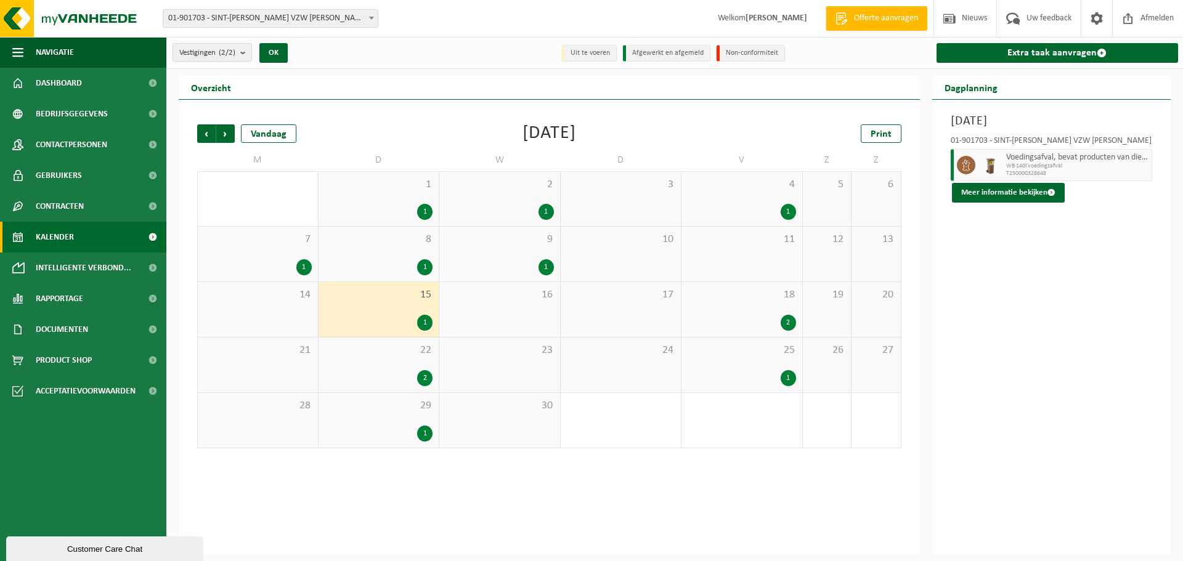
click at [422, 378] on div "2" at bounding box center [424, 378] width 15 height 16
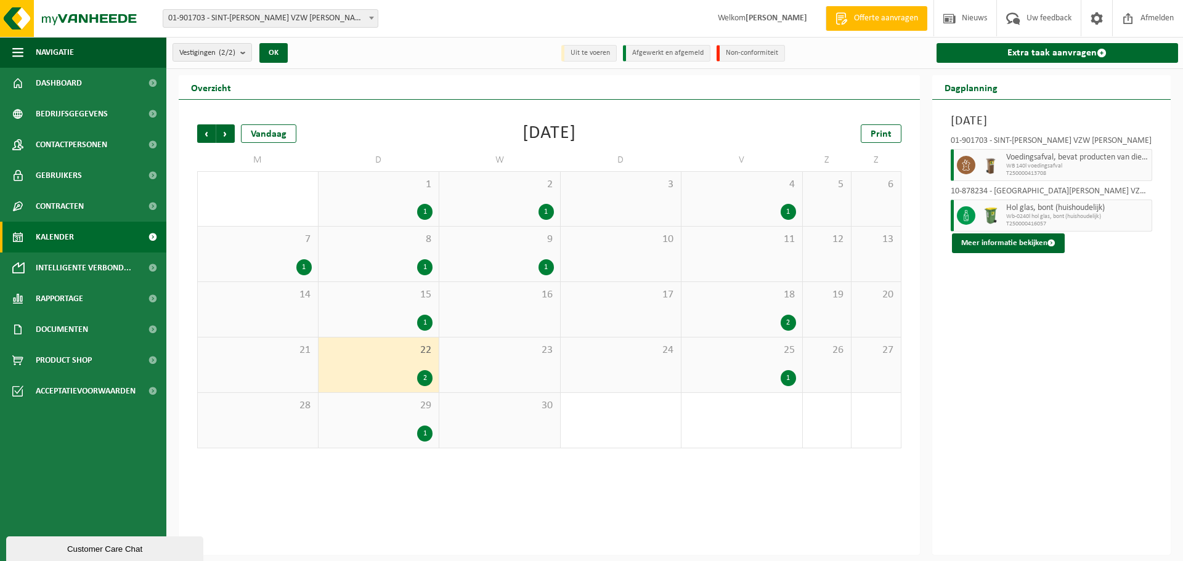
click at [415, 445] on div "29 1" at bounding box center [378, 420] width 121 height 55
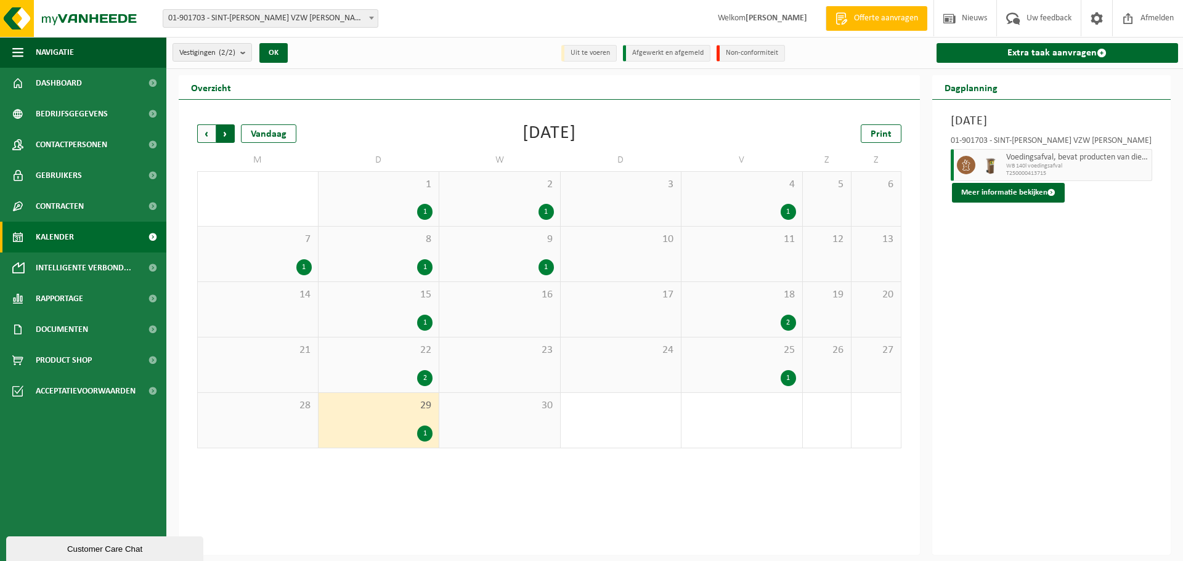
click at [205, 133] on span "Vorige" at bounding box center [206, 133] width 18 height 18
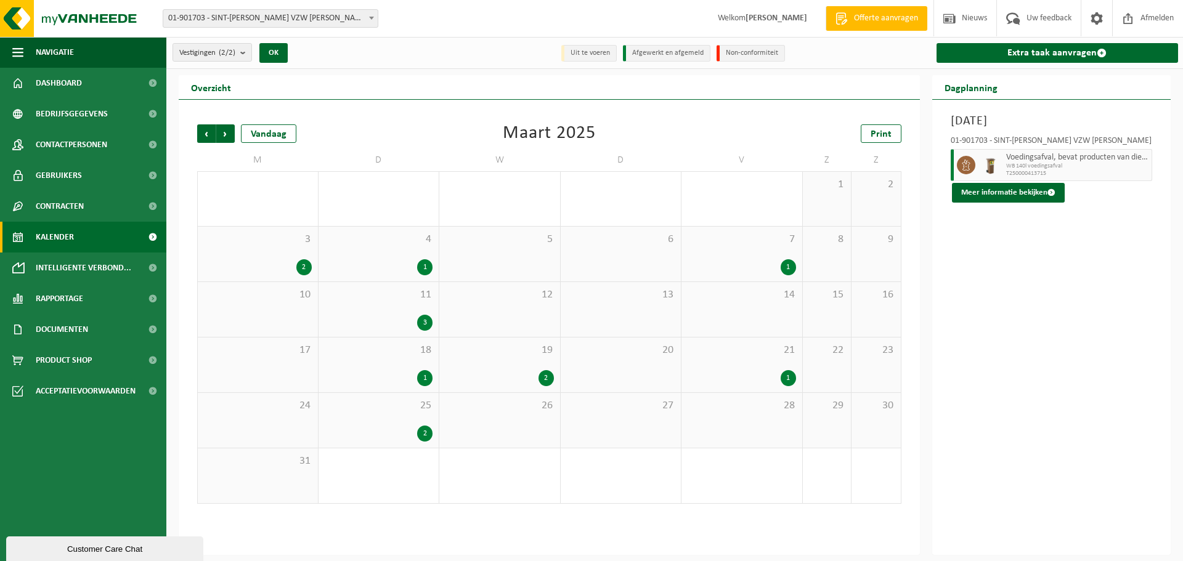
click at [308, 269] on div "2" at bounding box center [303, 267] width 15 height 16
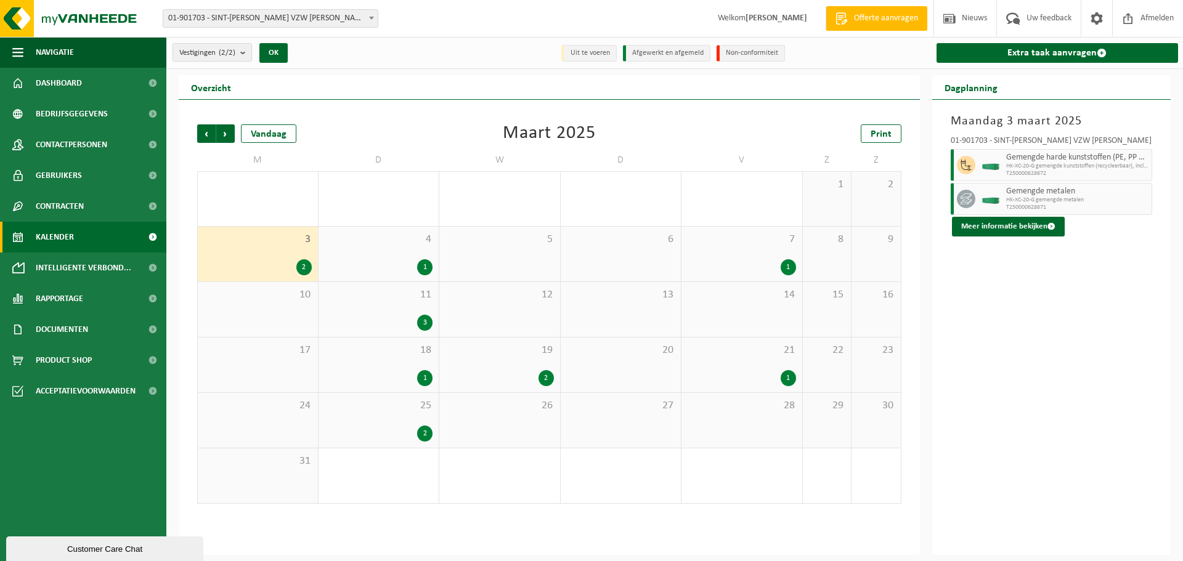
click at [789, 265] on div "1" at bounding box center [788, 267] width 15 height 16
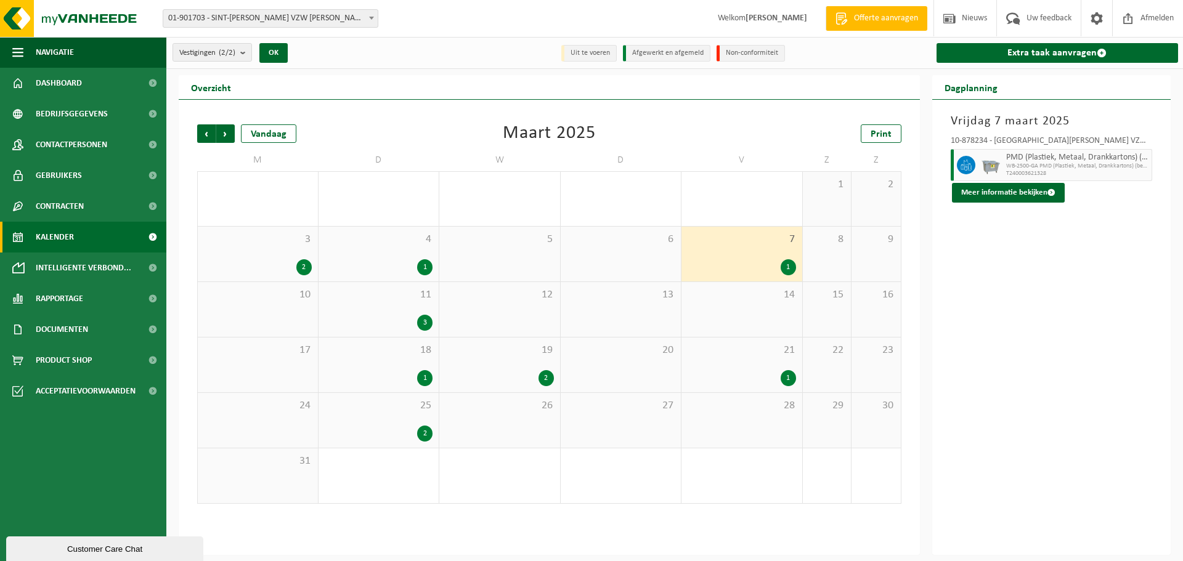
click at [789, 379] on div "1" at bounding box center [788, 378] width 15 height 16
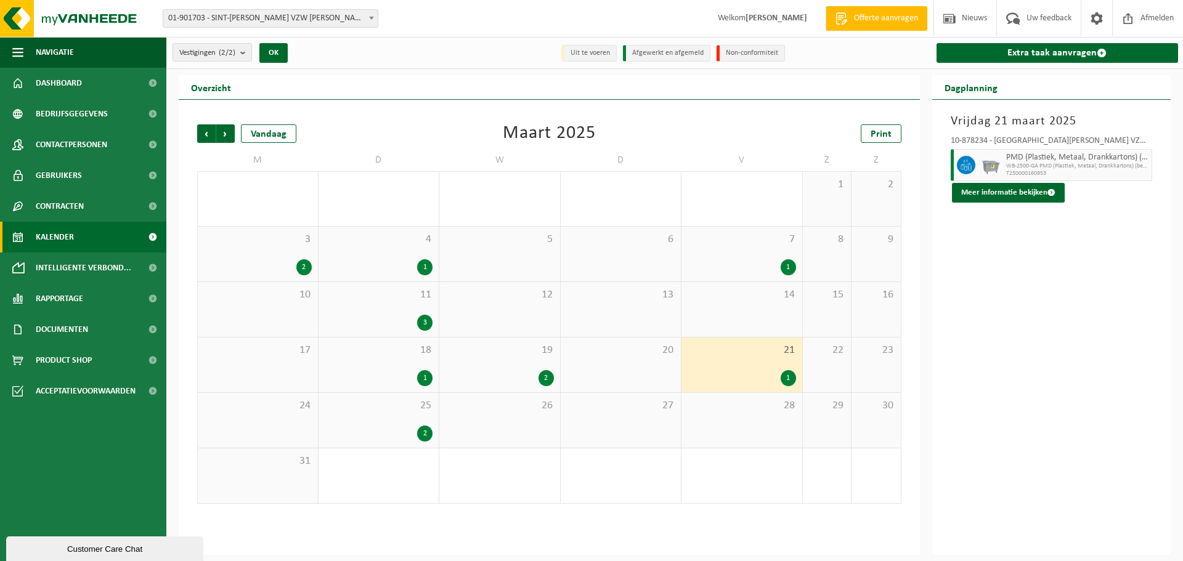
click at [546, 376] on div "2" at bounding box center [545, 378] width 15 height 16
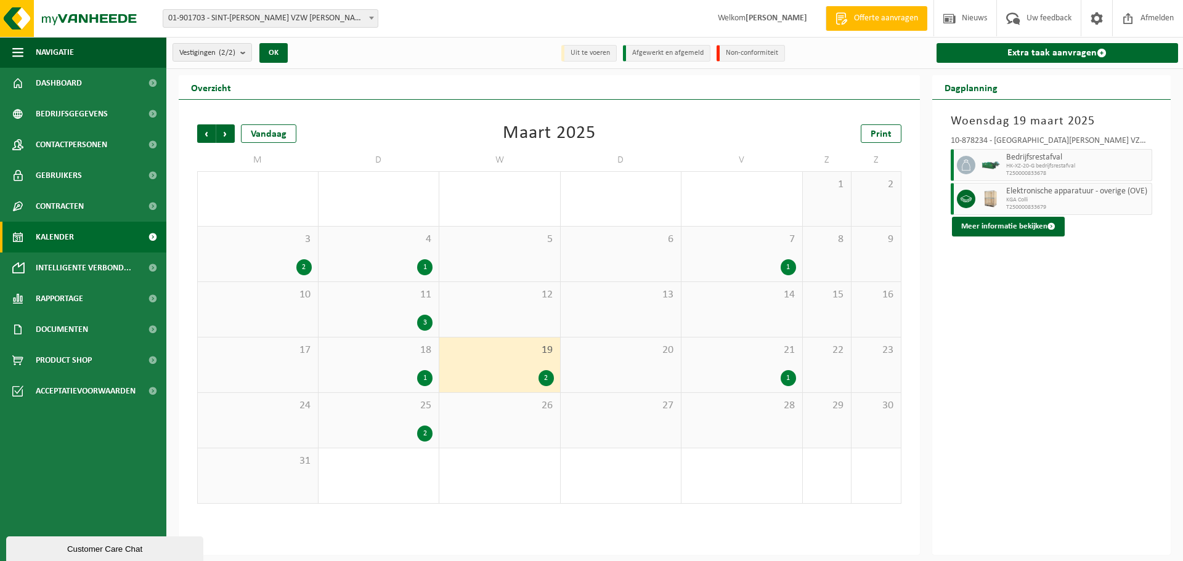
click at [409, 320] on div "3" at bounding box center [379, 323] width 108 height 16
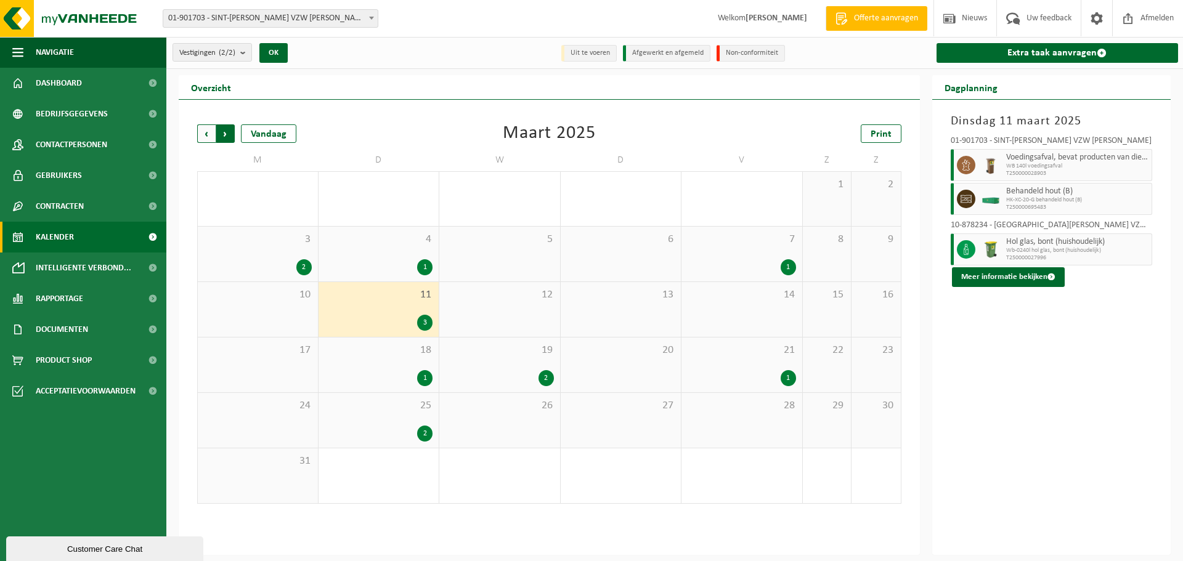
click at [208, 130] on span "Vorige" at bounding box center [206, 133] width 18 height 18
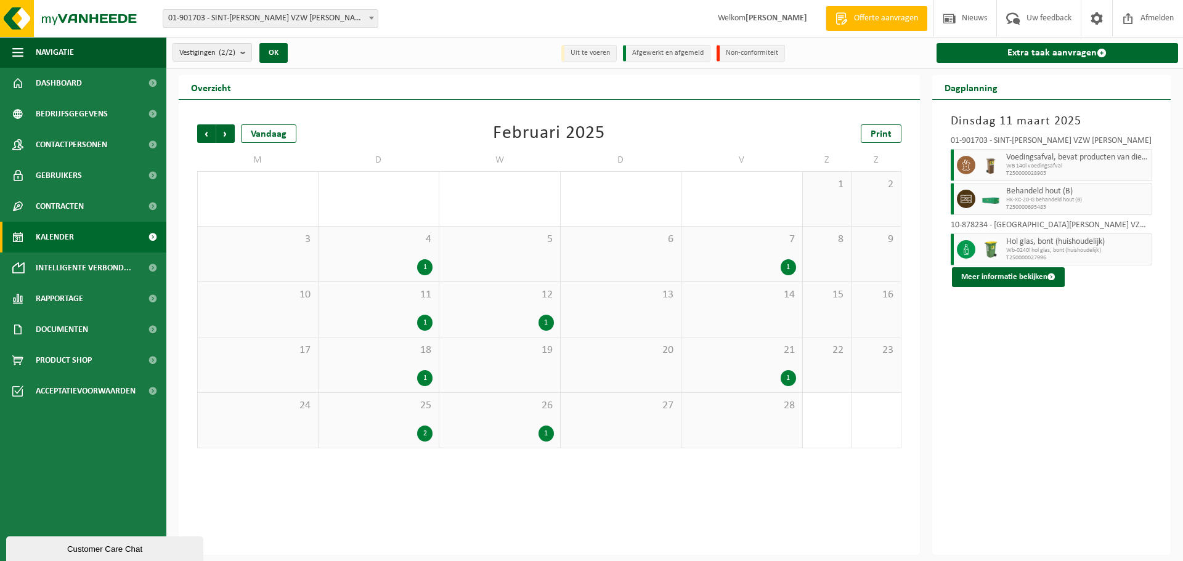
click at [789, 266] on div "1" at bounding box center [788, 267] width 15 height 16
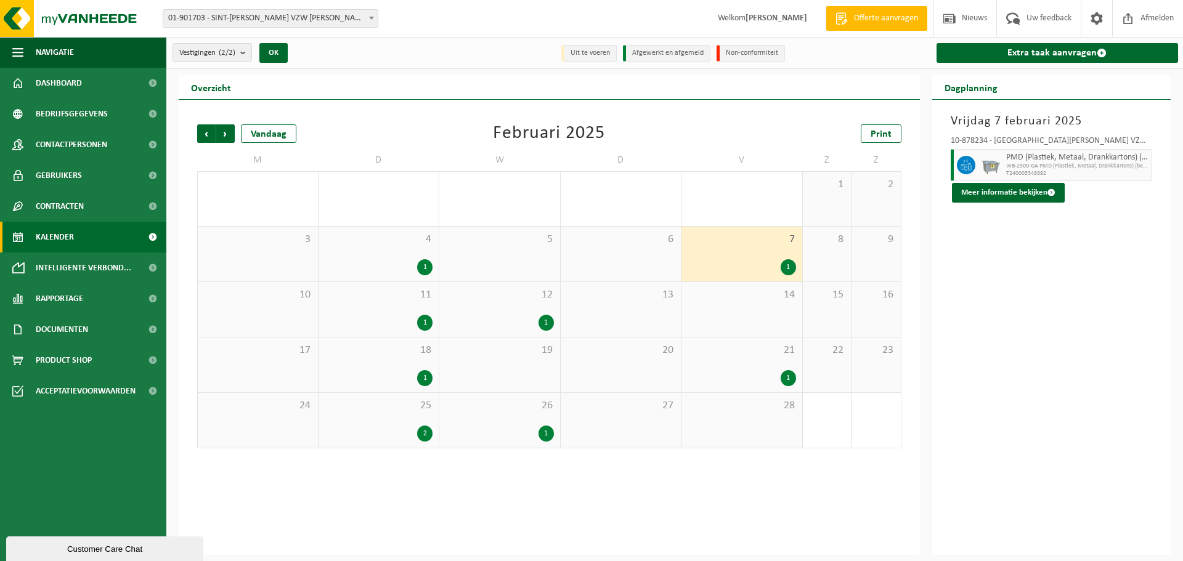
click at [785, 373] on div "1" at bounding box center [788, 378] width 15 height 16
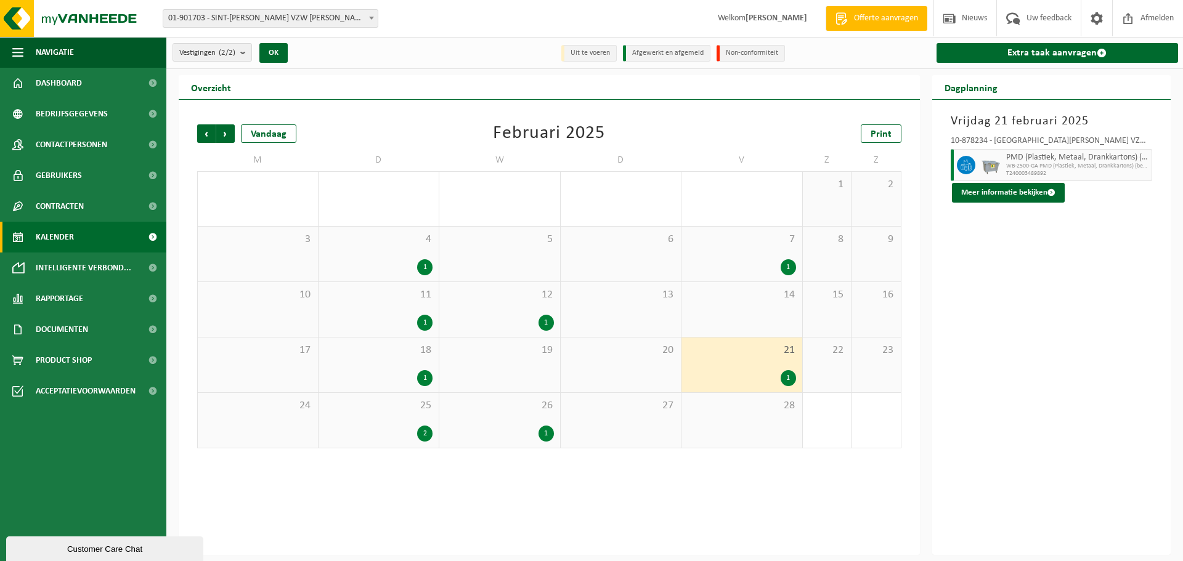
click at [549, 316] on div "1" at bounding box center [545, 323] width 15 height 16
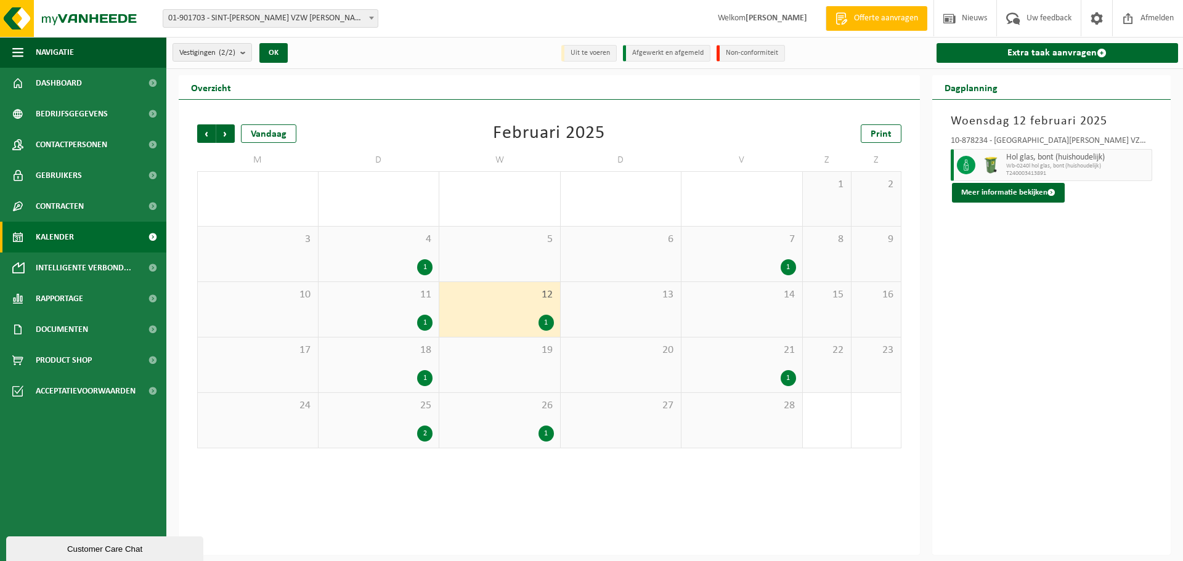
click at [548, 432] on div "1" at bounding box center [545, 434] width 15 height 16
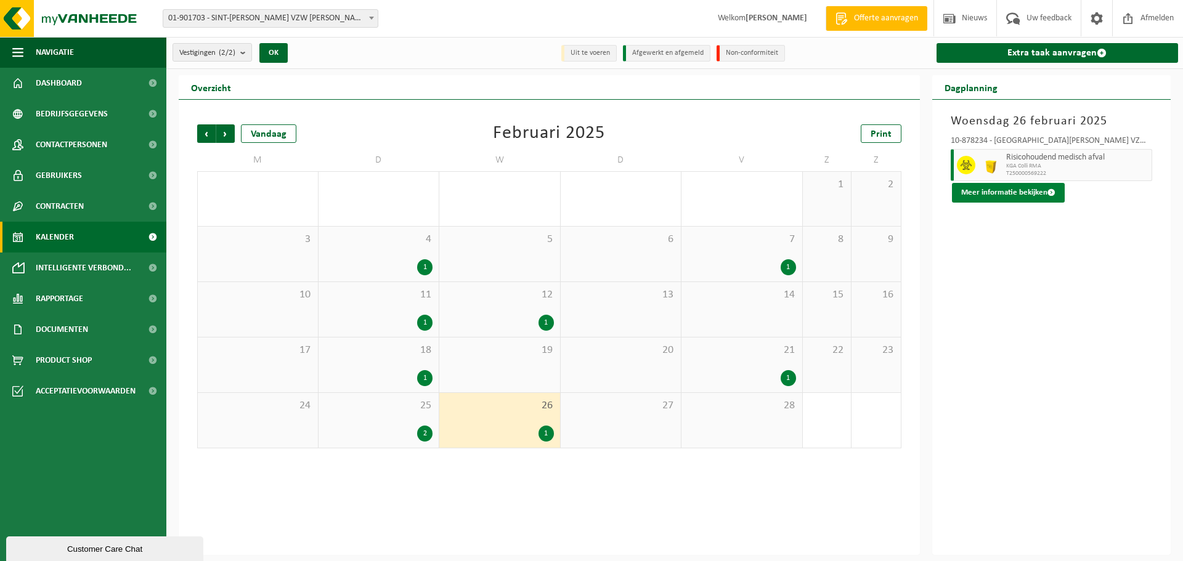
click at [1036, 192] on button "Meer informatie bekijken" at bounding box center [1008, 193] width 113 height 20
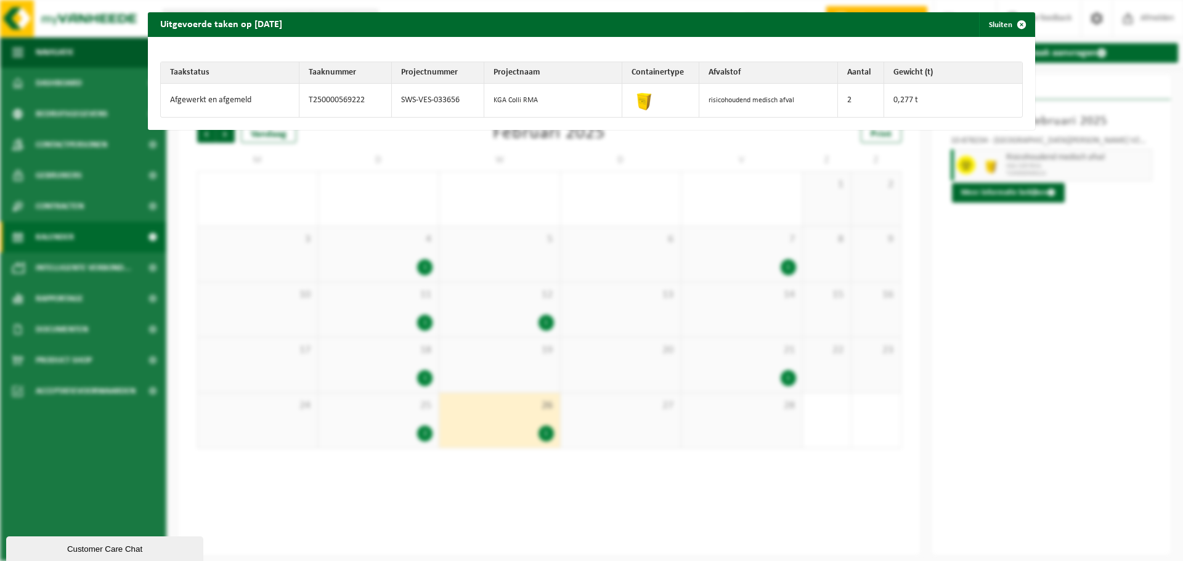
click at [631, 102] on img at bounding box center [643, 99] width 25 height 25
drag, startPoint x: 396, startPoint y: 101, endPoint x: 477, endPoint y: 99, distance: 81.4
click at [480, 100] on tr "Afgewerkt en afgemeld T250000569222 SWS-VES-033656 KGA Colli RMA risicohoudend …" at bounding box center [591, 100] width 861 height 33
click at [1009, 22] on span "button" at bounding box center [1021, 24] width 25 height 25
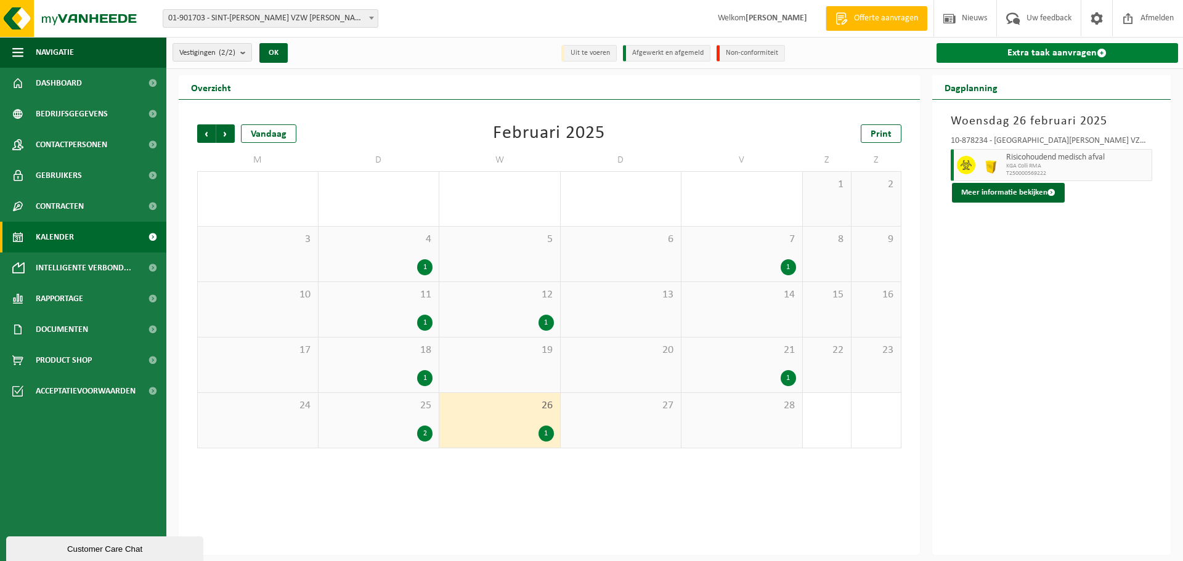
click at [1036, 51] on link "Extra taak aanvragen" at bounding box center [1057, 53] width 242 height 20
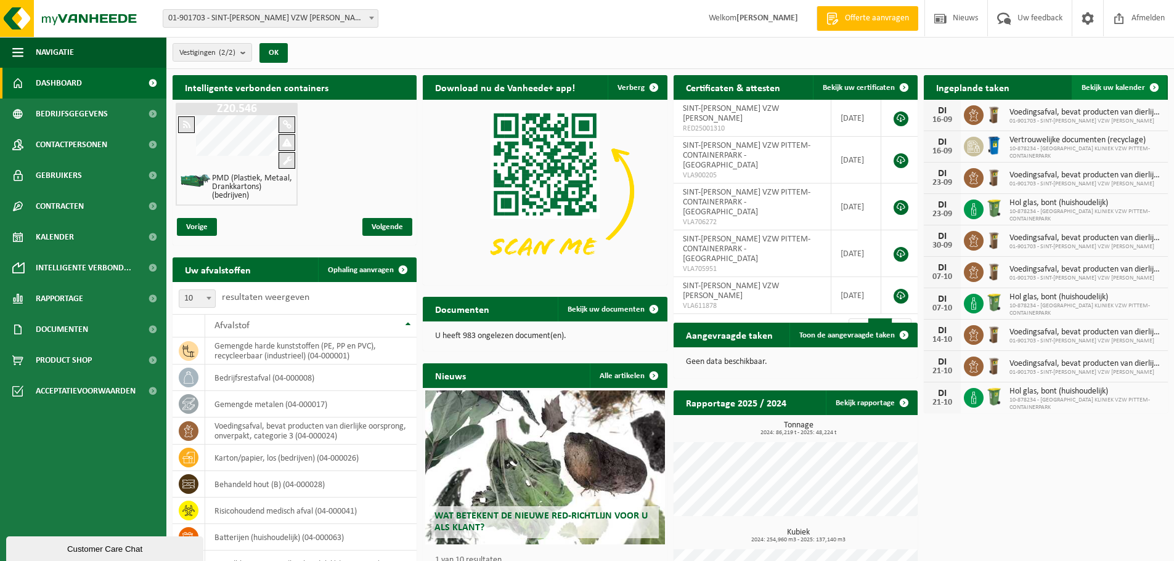
click at [1112, 79] on link "Bekijk uw kalender" at bounding box center [1118, 87] width 95 height 25
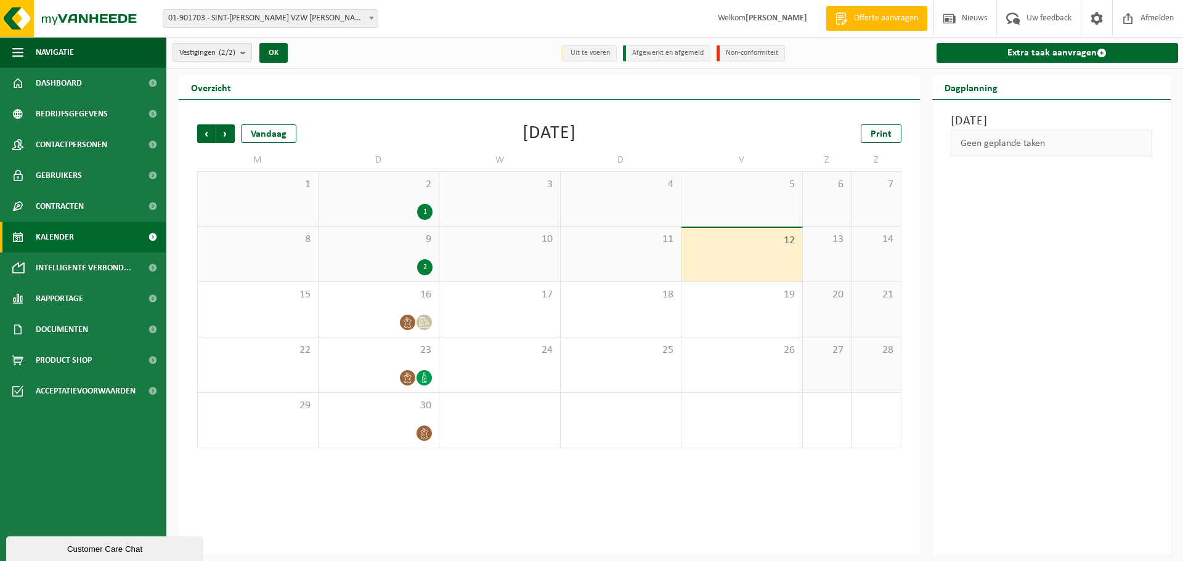
drag, startPoint x: 1033, startPoint y: 54, endPoint x: 1020, endPoint y: 73, distance: 23.9
click at [1033, 54] on link "Extra taak aanvragen" at bounding box center [1057, 53] width 242 height 20
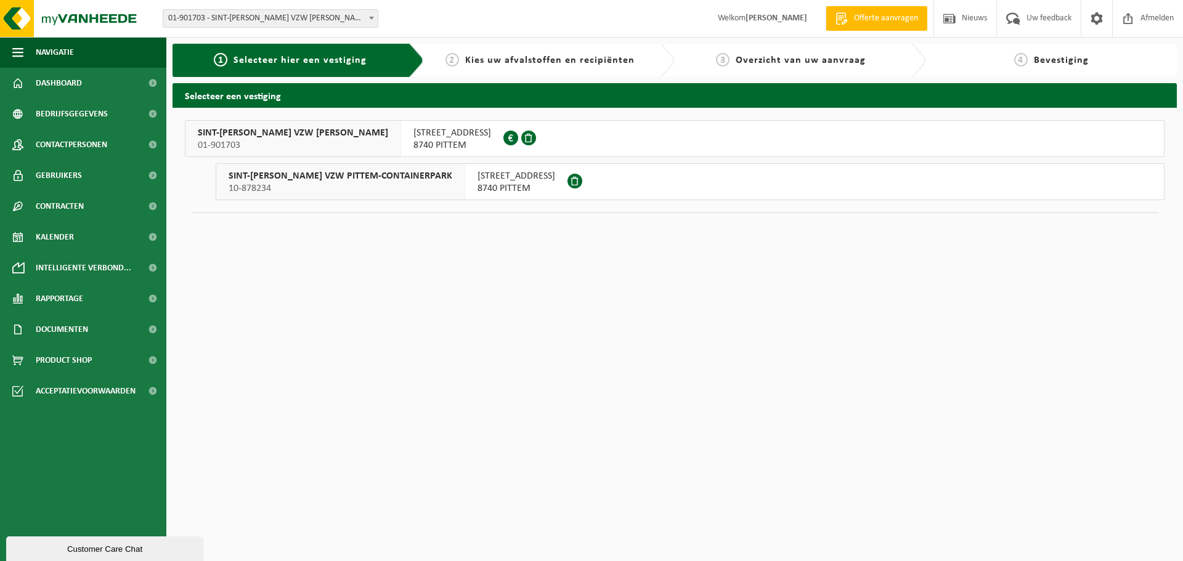
click at [335, 177] on span "SINT-[PERSON_NAME] VZW PITTEM-CONTAINERPARK" at bounding box center [341, 176] width 224 height 12
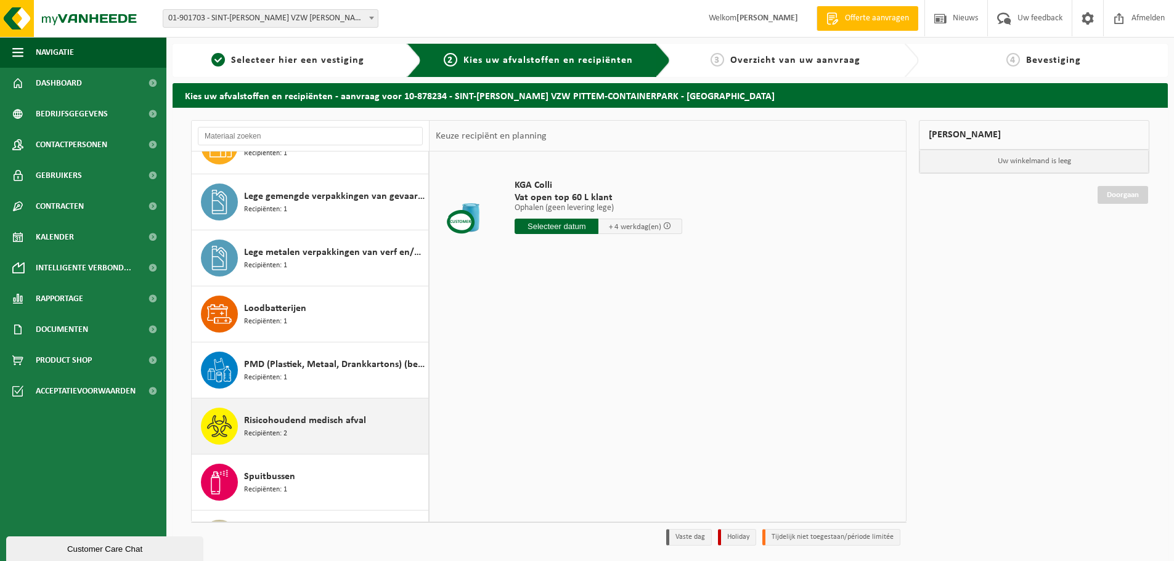
click at [352, 430] on div "Risicohoudend medisch afval Recipiënten: 2" at bounding box center [334, 426] width 181 height 37
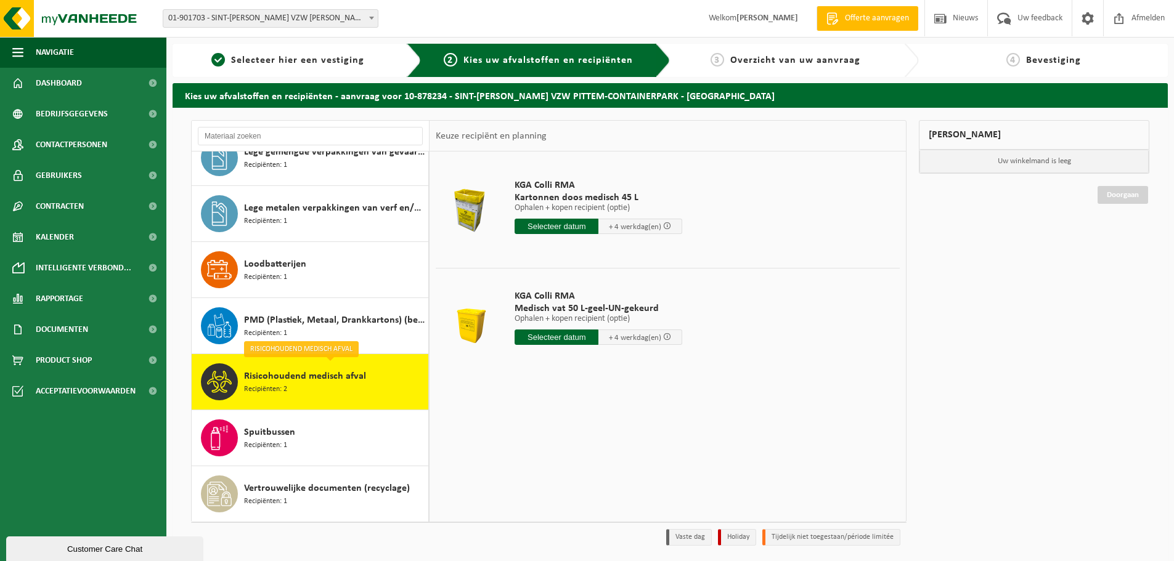
click at [576, 336] on input "text" at bounding box center [556, 337] width 84 height 15
click at [713, 275] on td "KGA Colli RMA Medisch vat 50 L-geel-UN-gekeurd Ophalen + kopen recipient (optie…" at bounding box center [702, 320] width 394 height 105
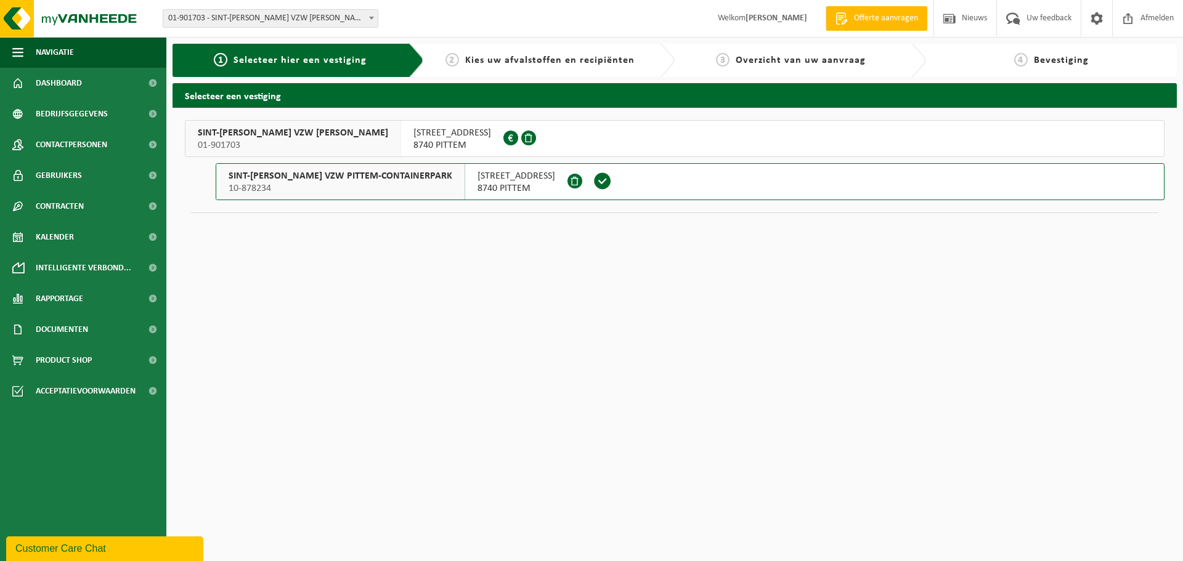
click at [319, 182] on span "SINT-JOZEF KLINIEK VZW PITTEM-CONTAINERPARK" at bounding box center [341, 176] width 224 height 12
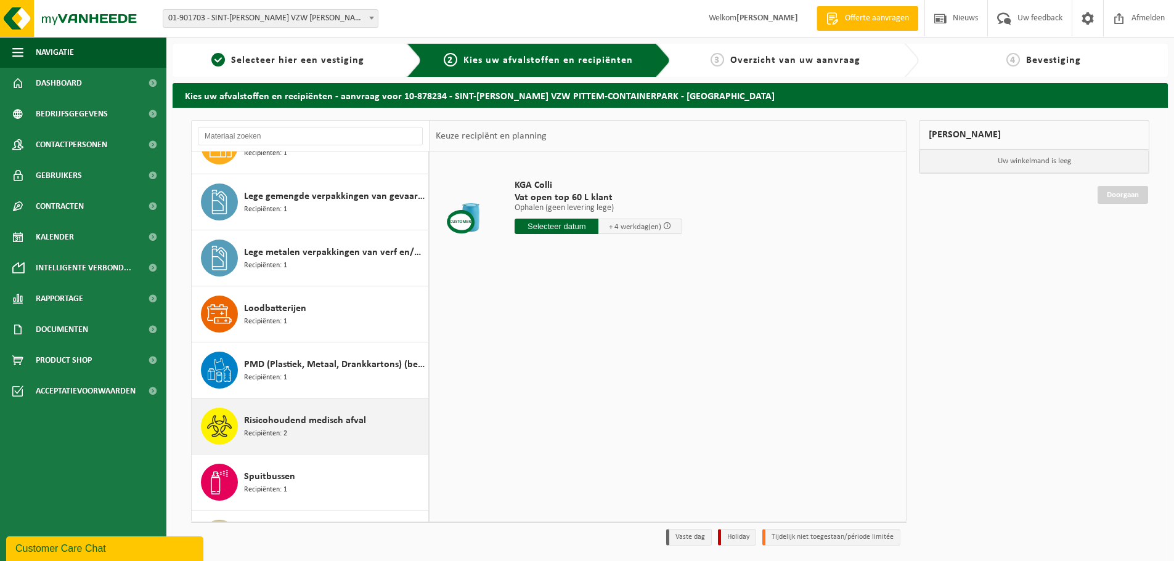
click at [314, 439] on div "Risicohoudend medisch afval Recipiënten: 2" at bounding box center [334, 426] width 181 height 37
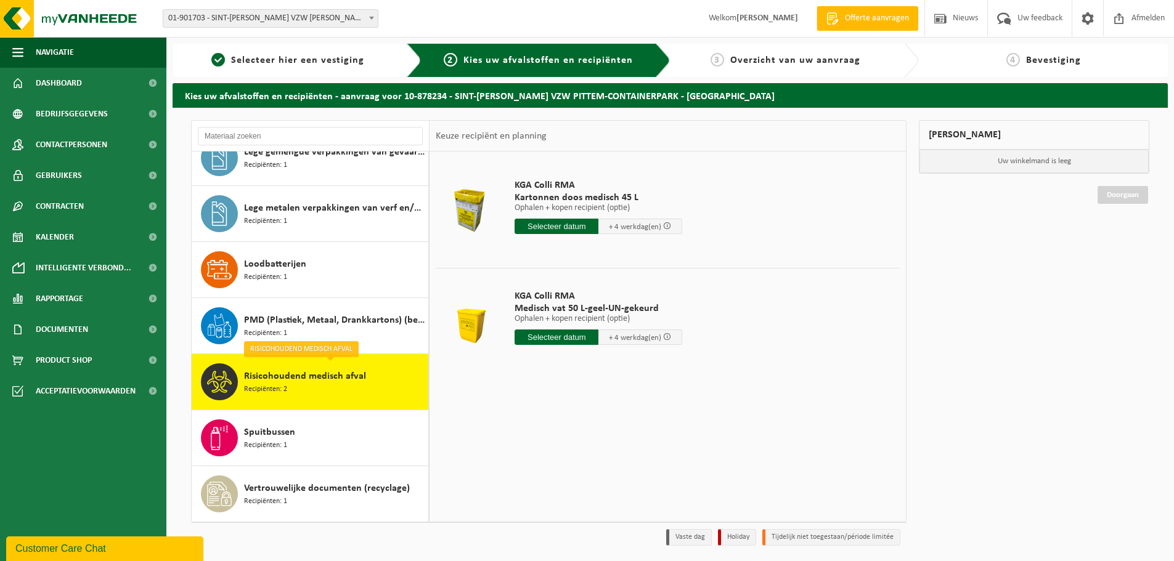
click at [556, 339] on input "text" at bounding box center [556, 337] width 84 height 15
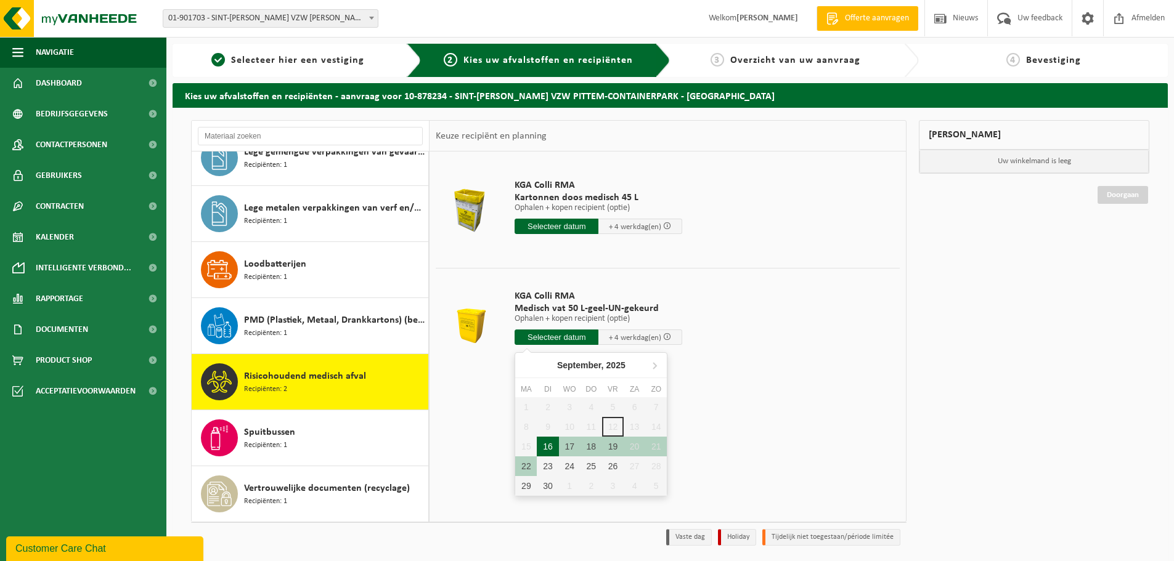
click at [548, 452] on div "16" at bounding box center [548, 447] width 22 height 20
type input "Van 2025-09-16"
type input "2025-09-16"
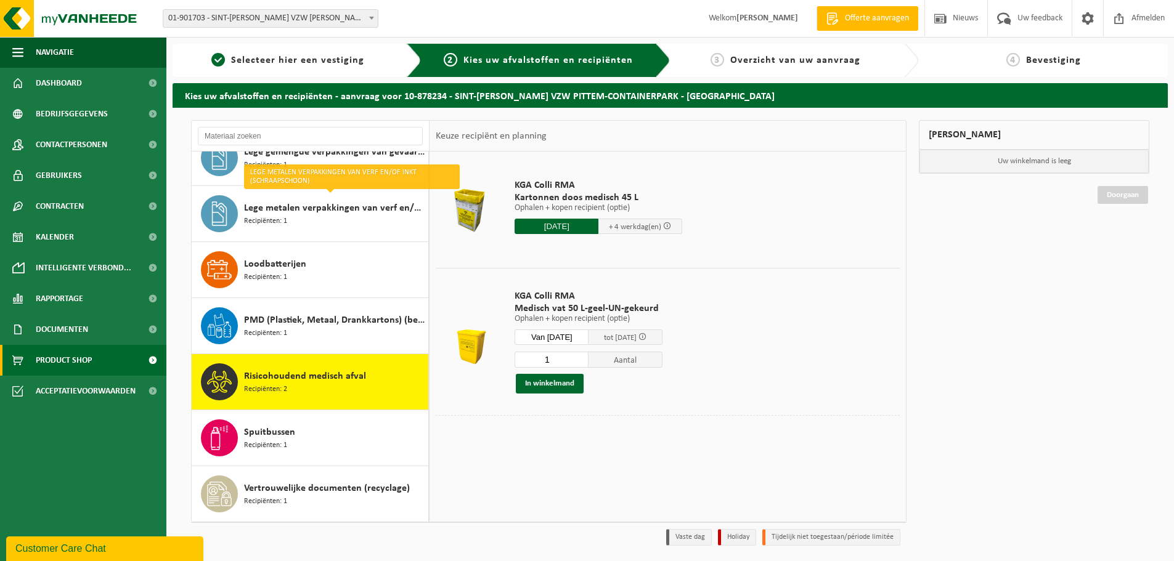
click at [65, 366] on span "Product Shop" at bounding box center [64, 360] width 56 height 31
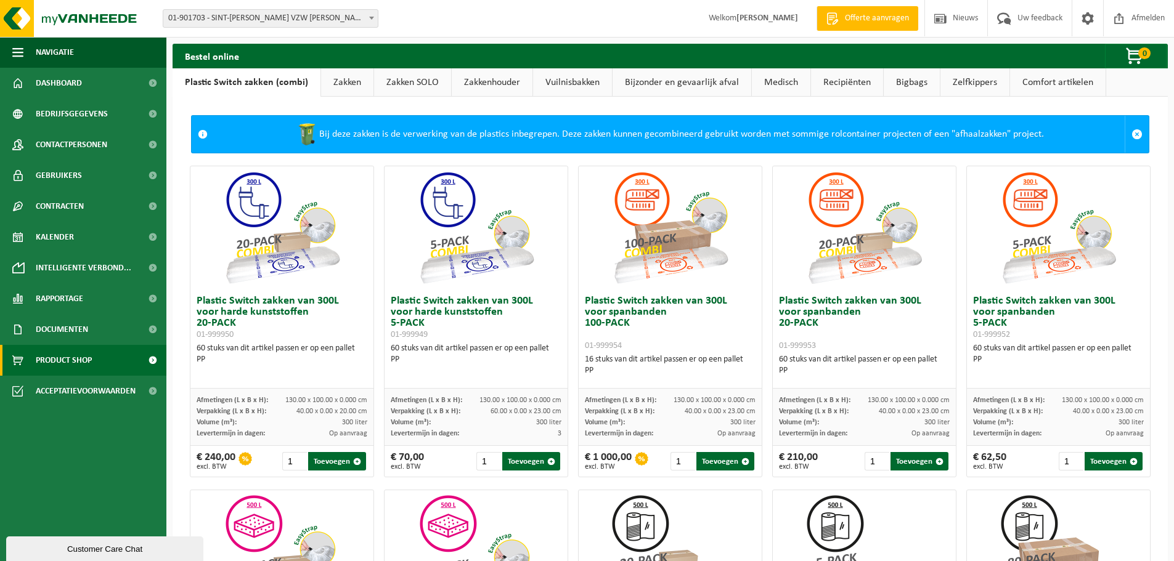
click at [786, 72] on link "Medisch" at bounding box center [781, 82] width 59 height 28
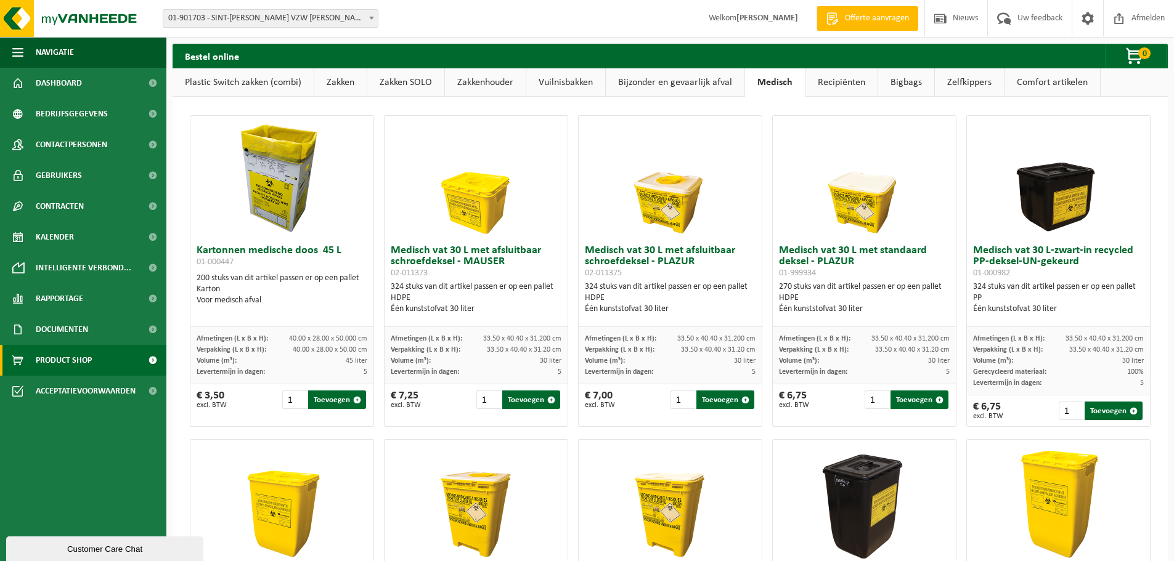
click at [261, 83] on link "Plastic Switch zakken (combi)" at bounding box center [242, 82] width 141 height 28
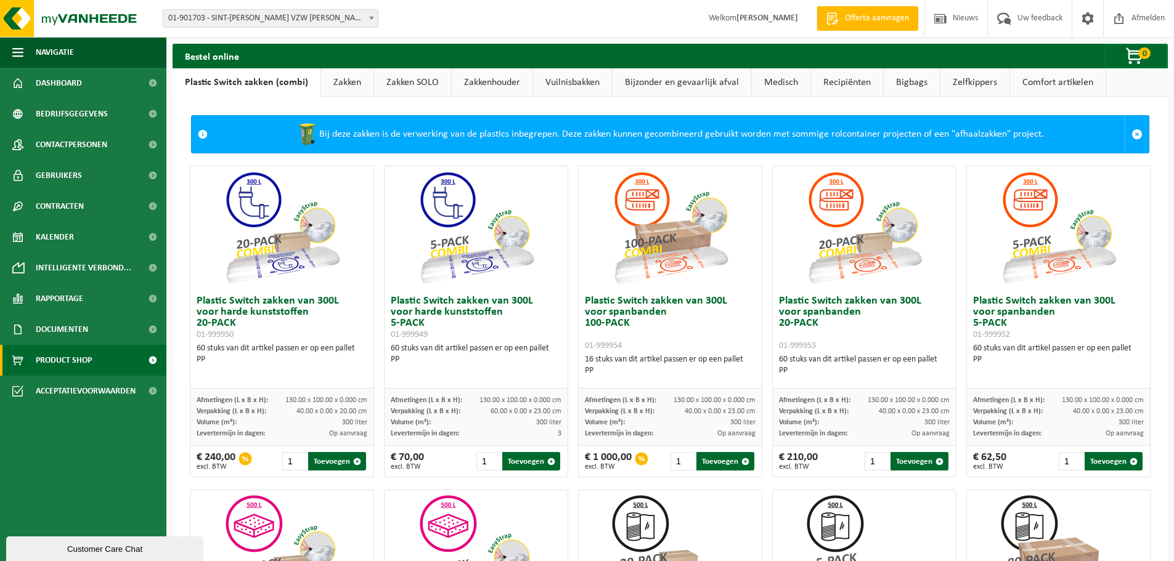
click at [321, 79] on link "Zakken" at bounding box center [347, 82] width 52 height 28
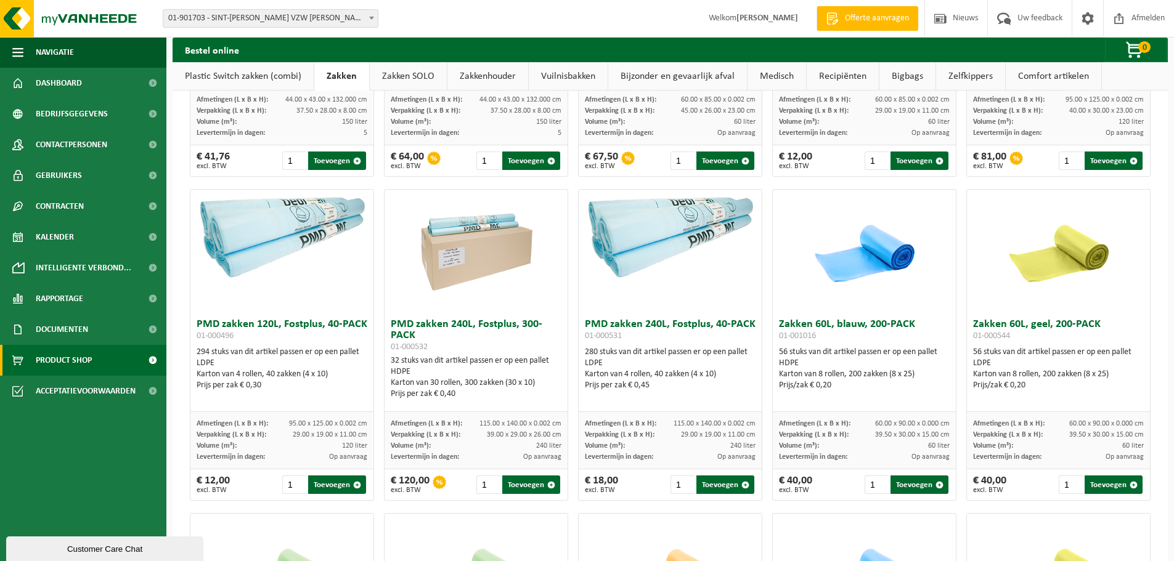
scroll to position [946, 0]
